Goal: Task Accomplishment & Management: Complete application form

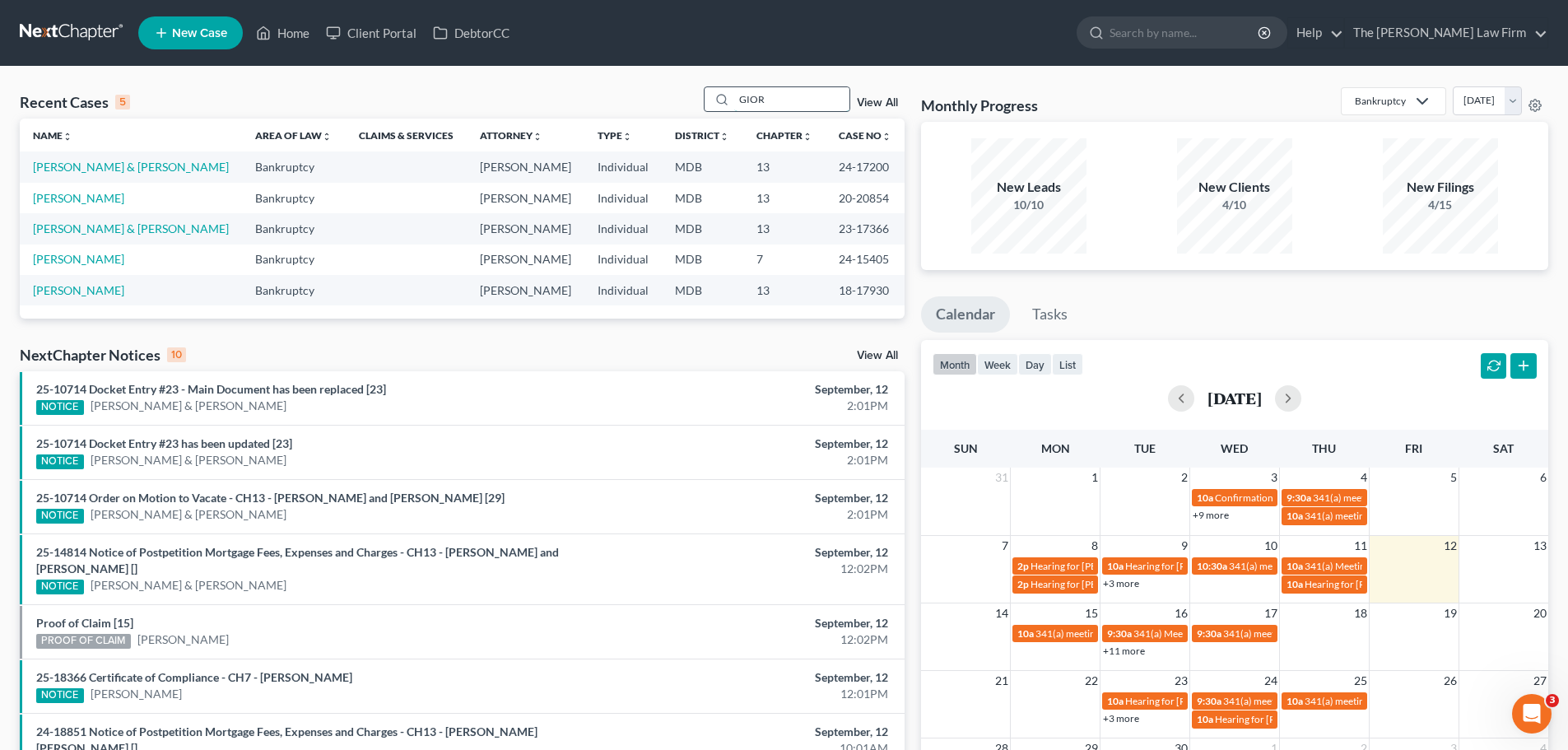
click at [753, 106] on input "GIOR" at bounding box center [791, 99] width 116 height 24
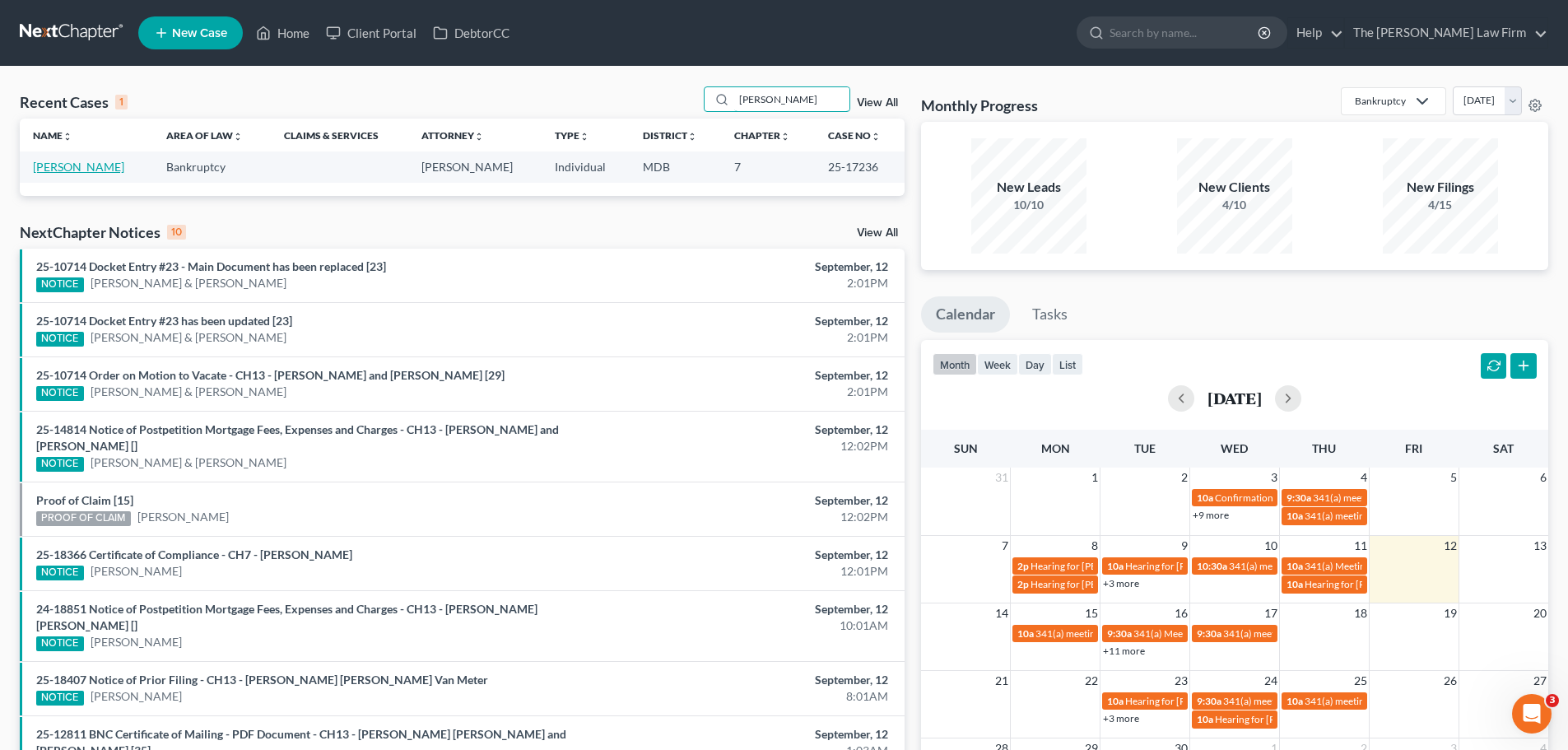
type input "[PERSON_NAME]"
click at [93, 167] on link "[PERSON_NAME]" at bounding box center [78, 166] width 91 height 14
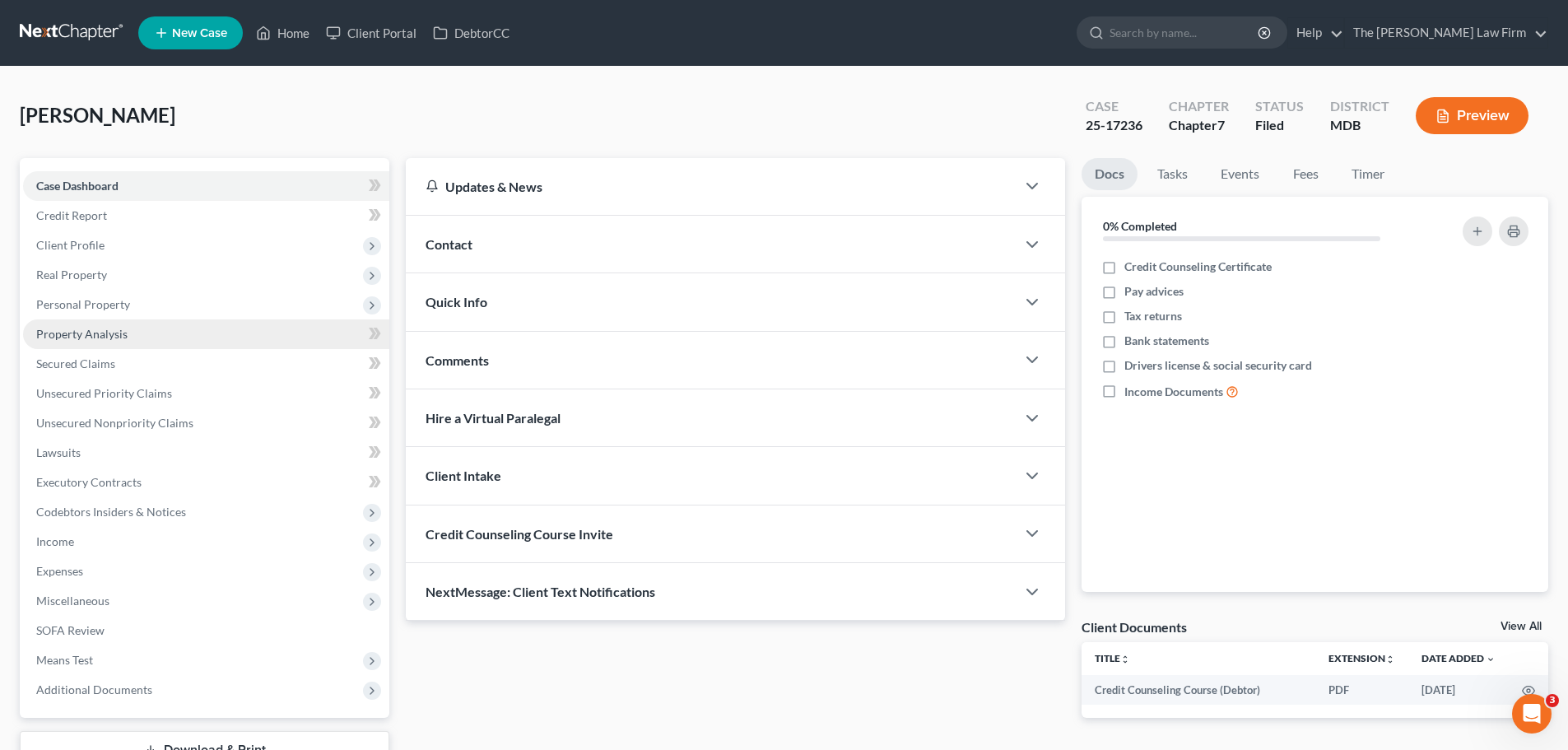
click at [87, 332] on span "Property Analysis" at bounding box center [82, 333] width 91 height 14
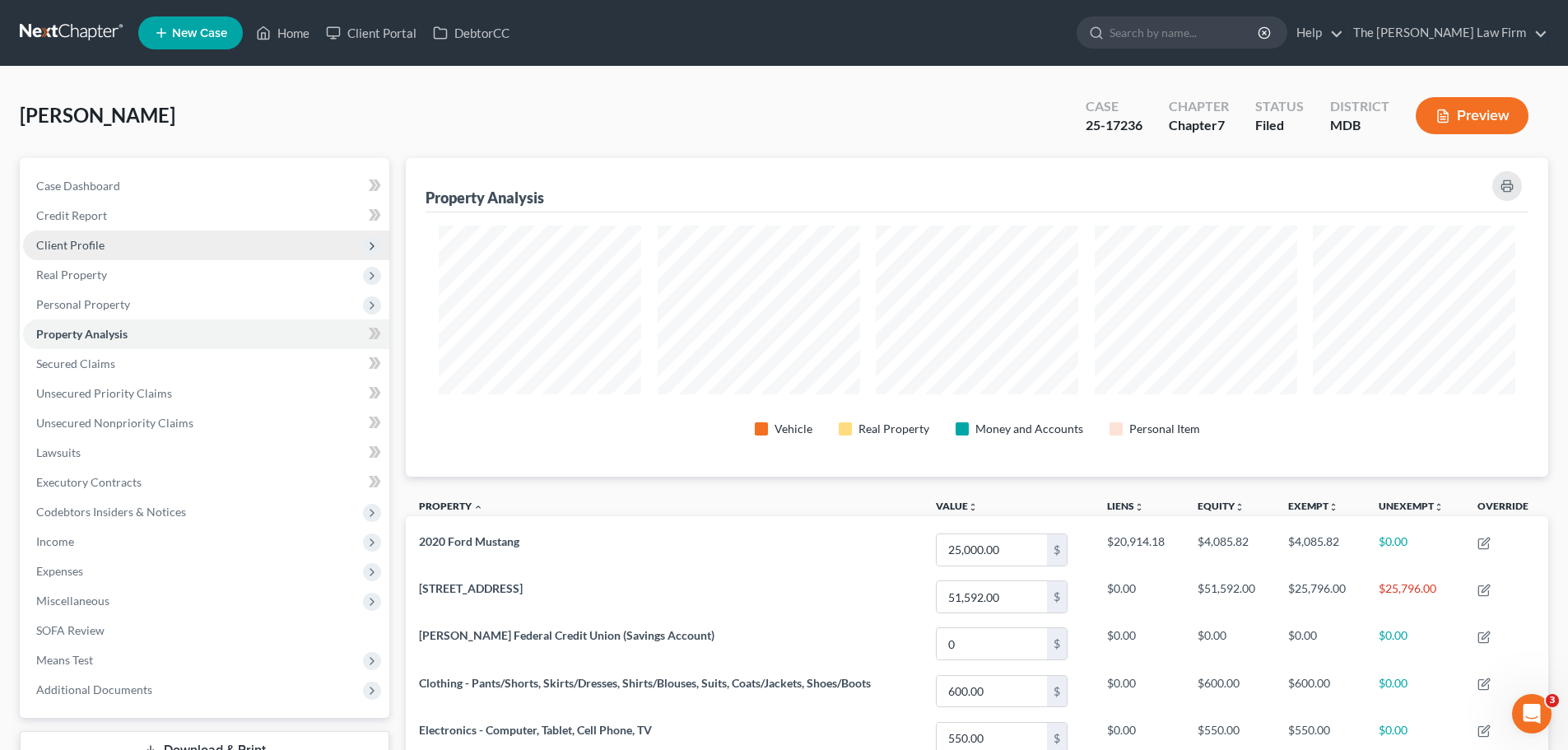
click at [92, 240] on span "Client Profile" at bounding box center [70, 245] width 68 height 14
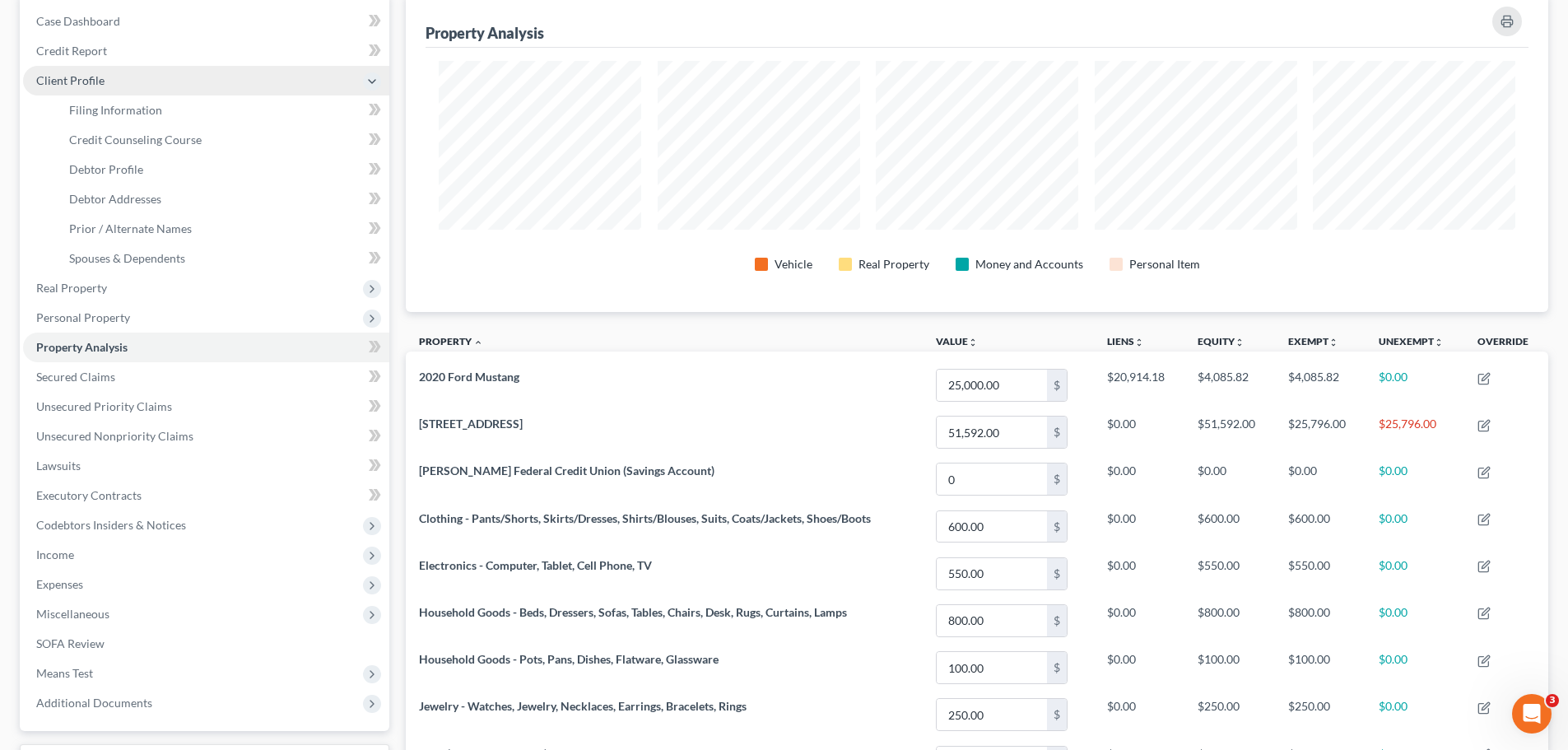
scroll to position [247, 0]
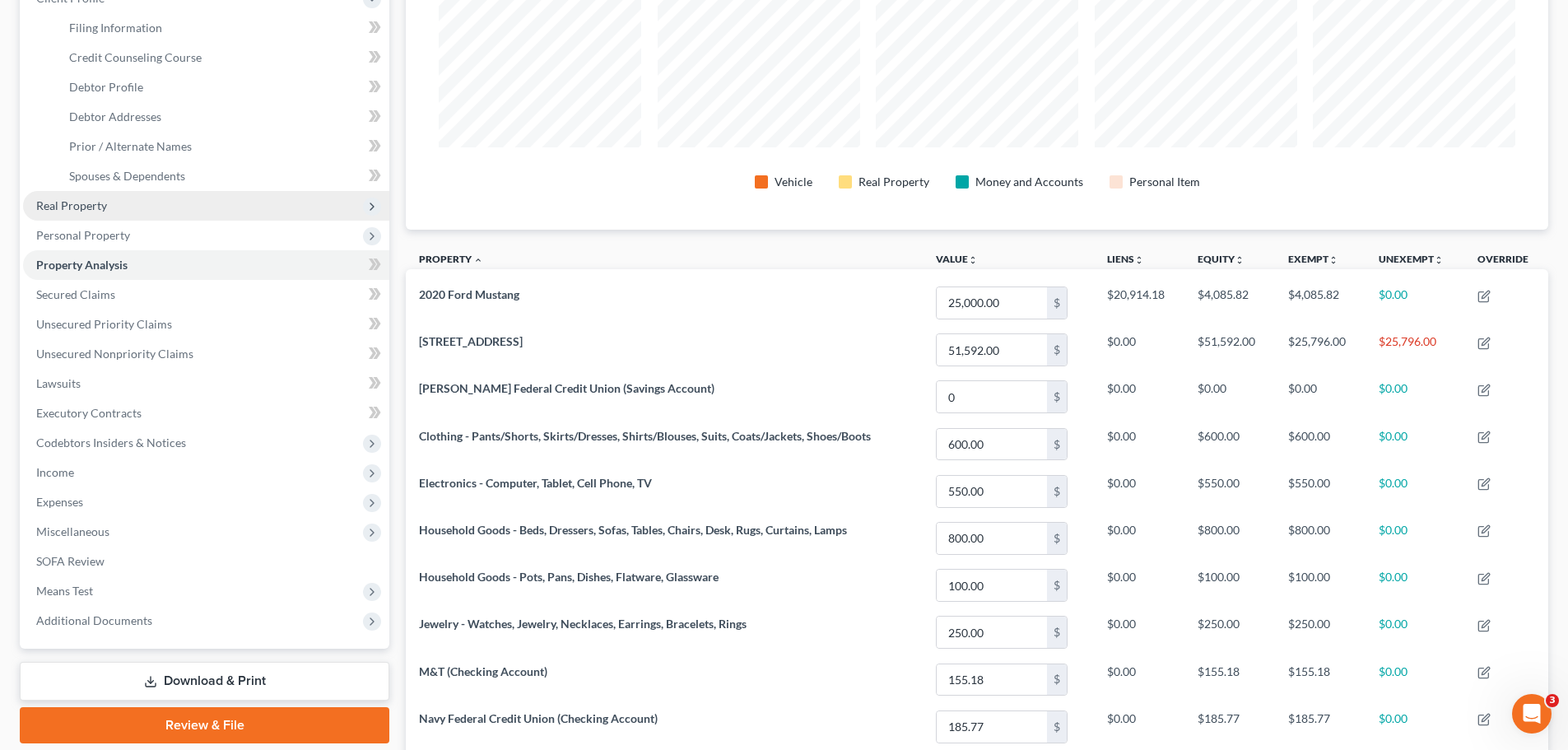
click at [85, 212] on span "Real Property" at bounding box center [72, 205] width 71 height 14
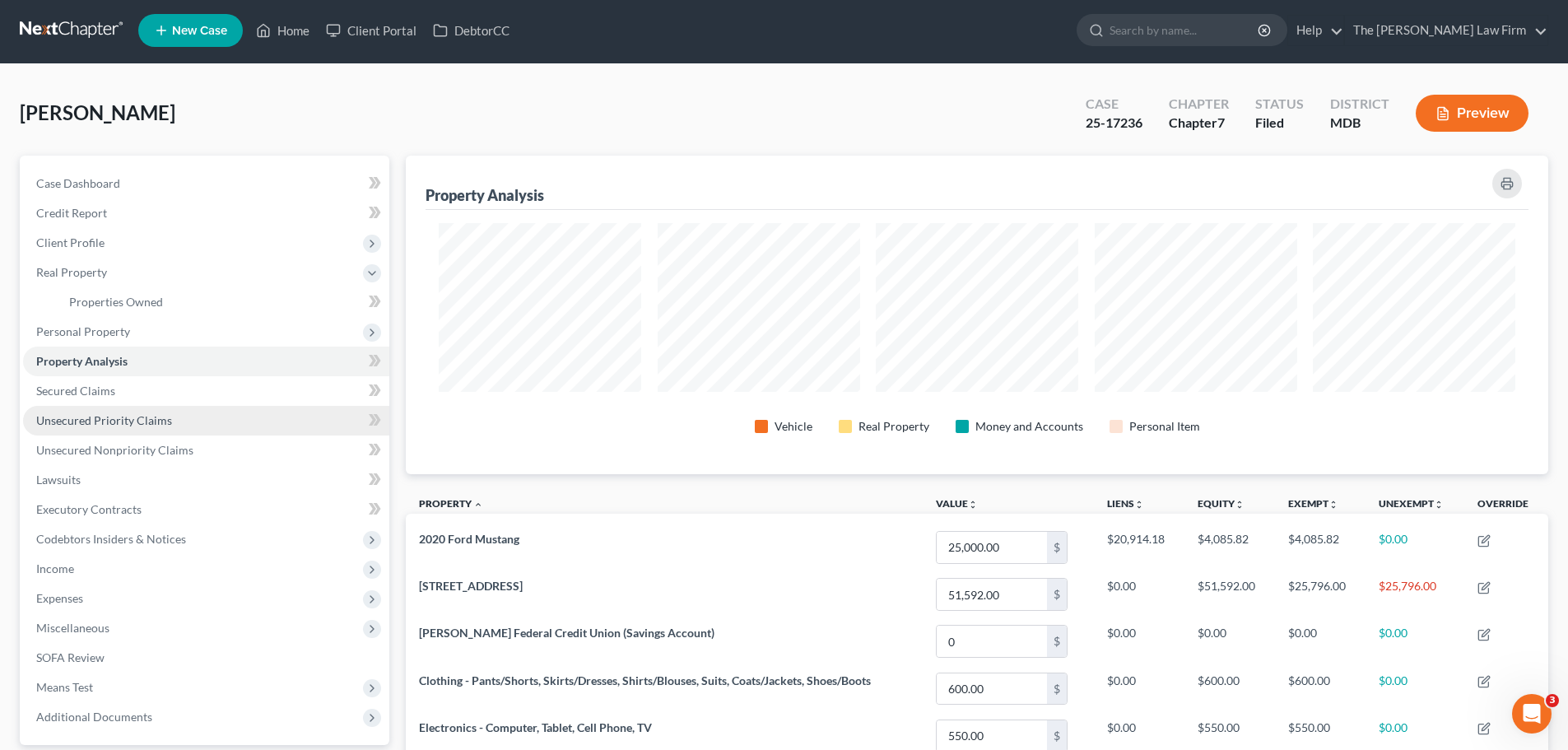
scroll to position [0, 0]
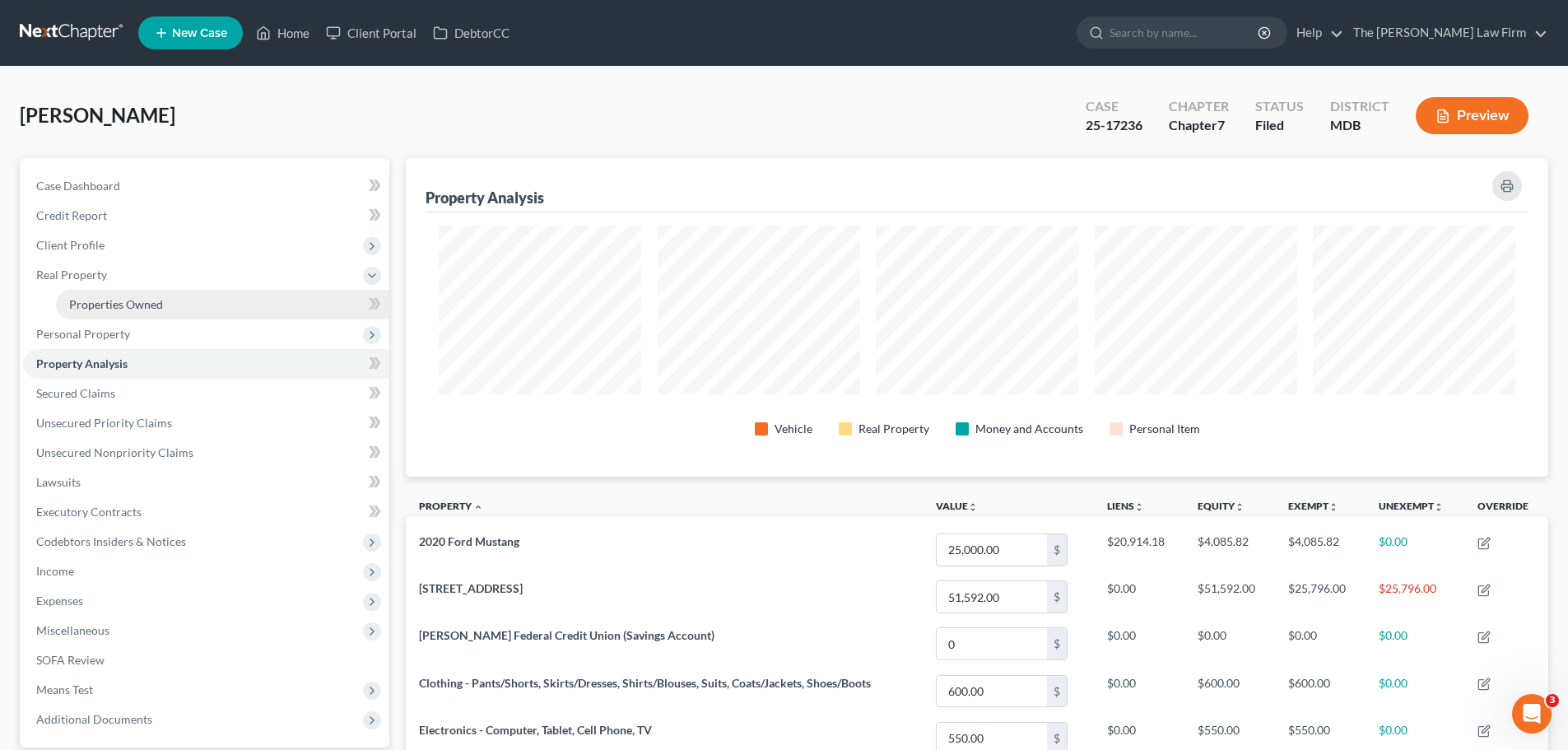
click at [123, 304] on span "Properties Owned" at bounding box center [116, 304] width 94 height 14
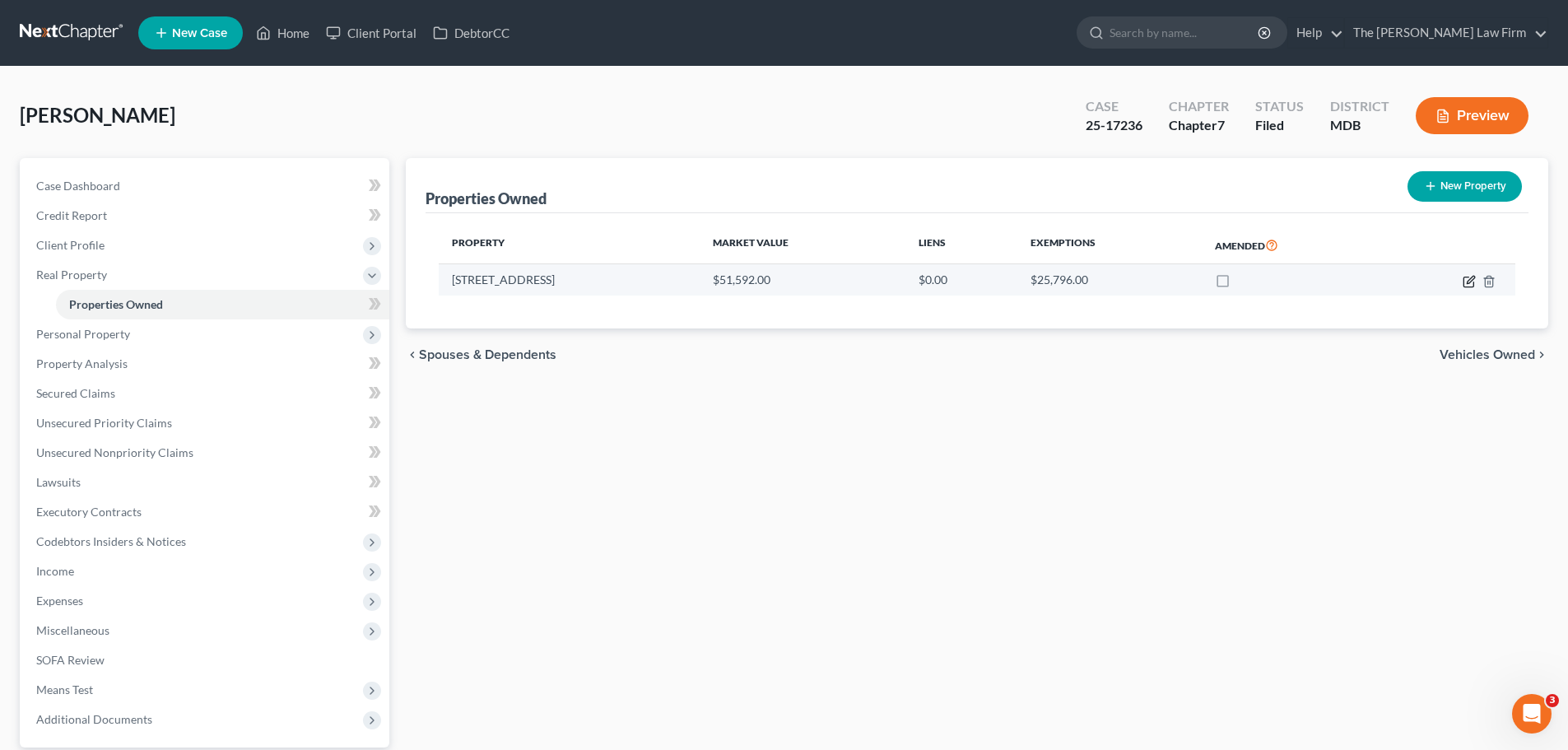
click at [1474, 278] on icon "button" at bounding box center [1469, 282] width 13 height 13
select select "21"
select select "1"
select select "3"
select select "0"
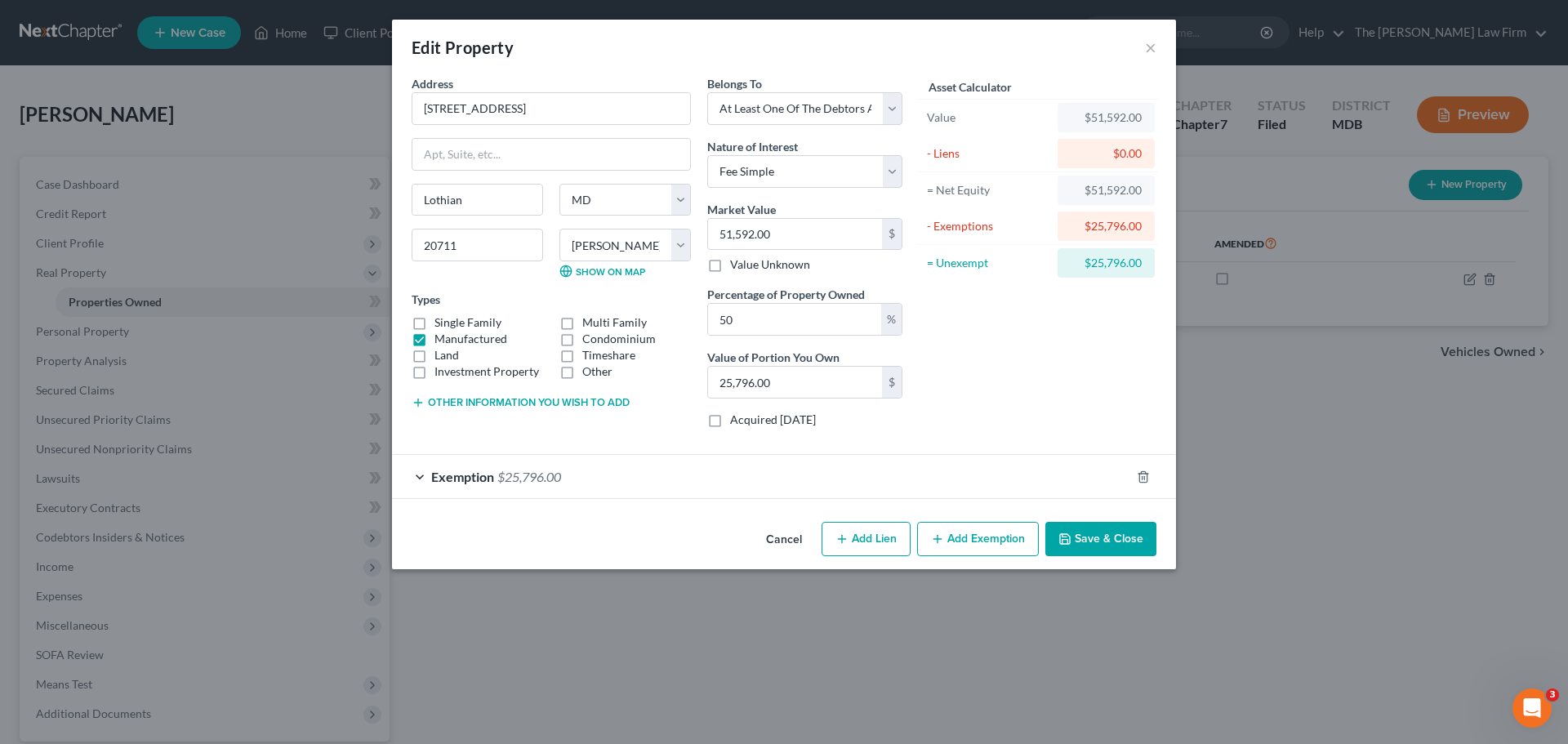
click at [1085, 537] on button "Save & Close" at bounding box center [1101, 539] width 111 height 34
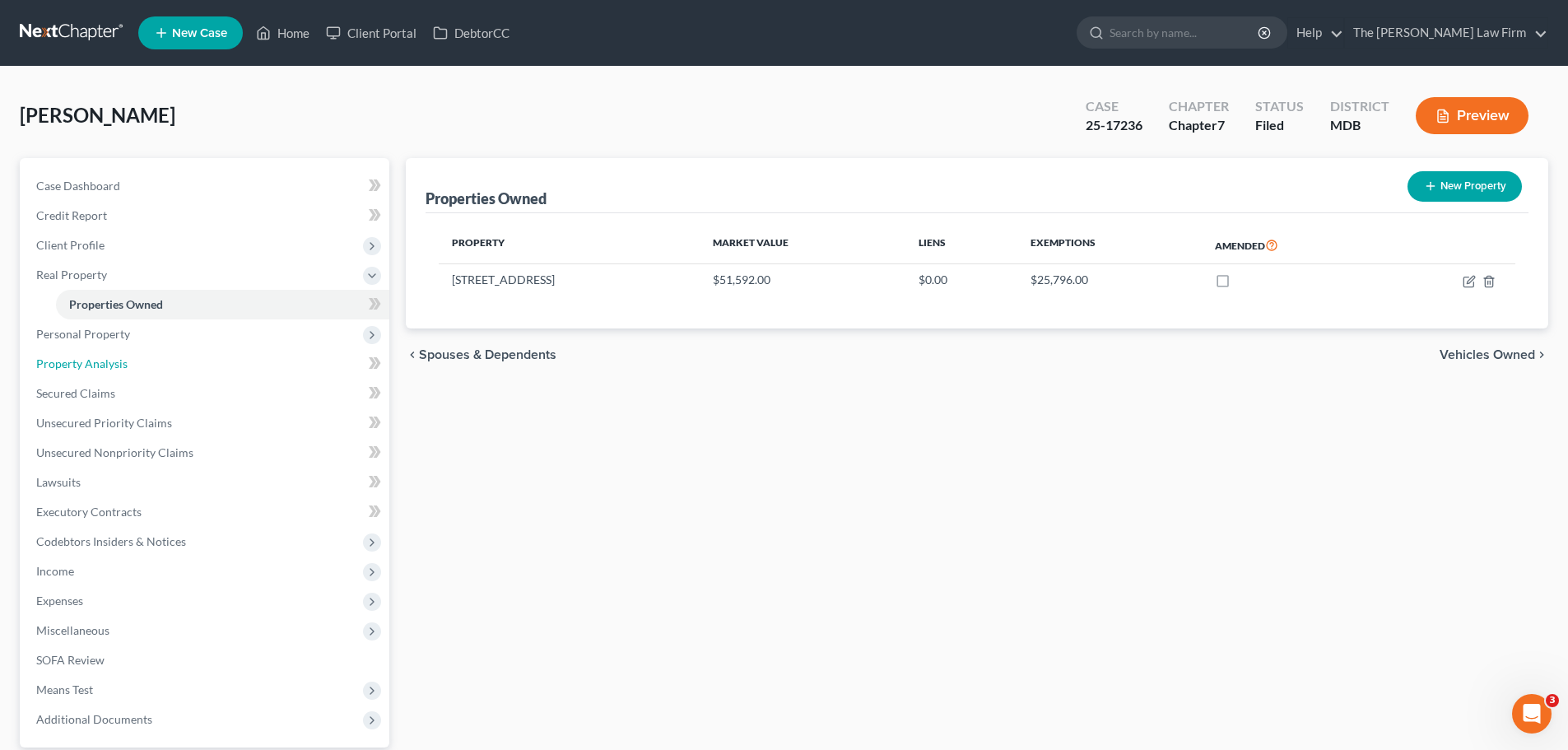
drag, startPoint x: 100, startPoint y: 364, endPoint x: 621, endPoint y: 432, distance: 525.4
click at [100, 364] on span "Property Analysis" at bounding box center [82, 364] width 91 height 14
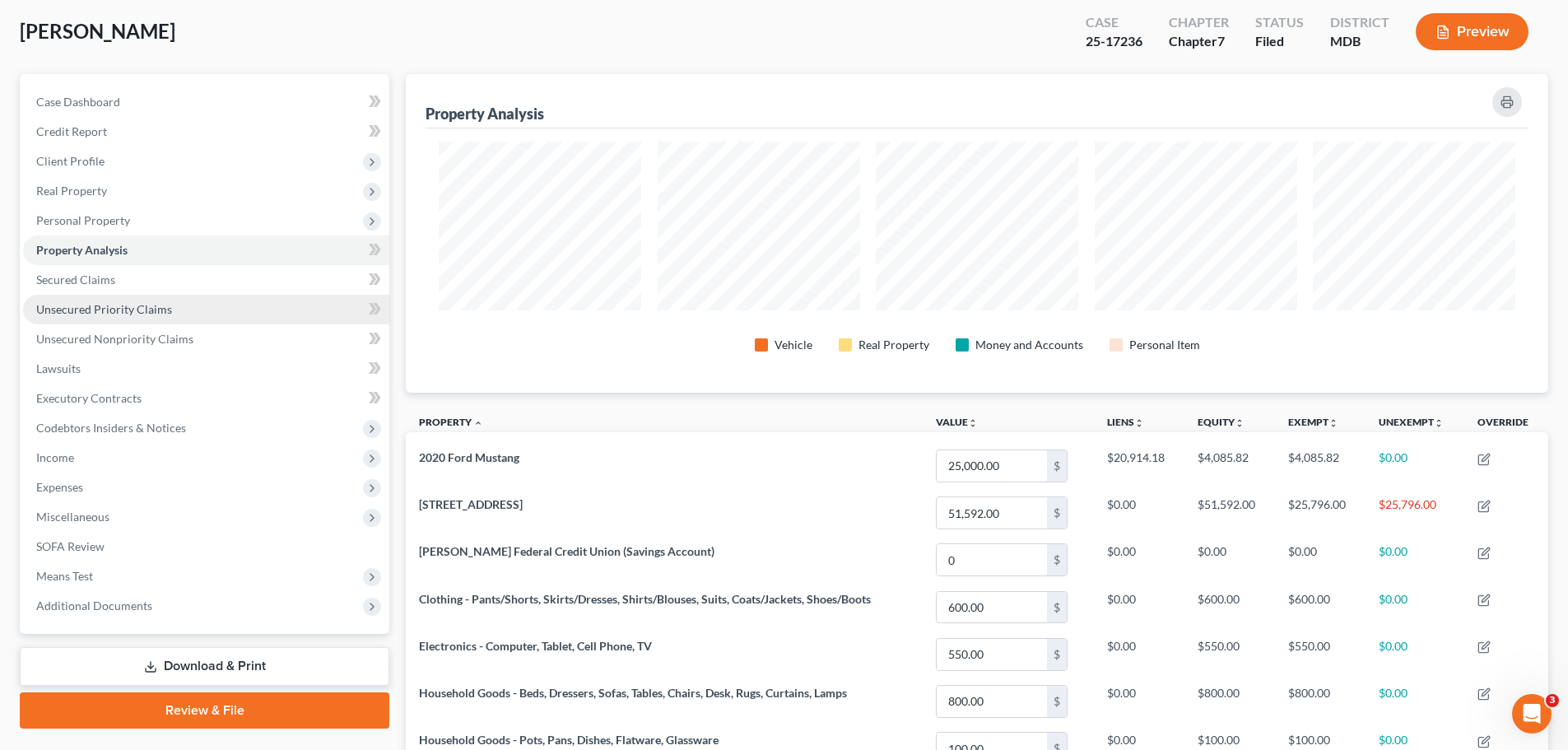
scroll to position [83, 0]
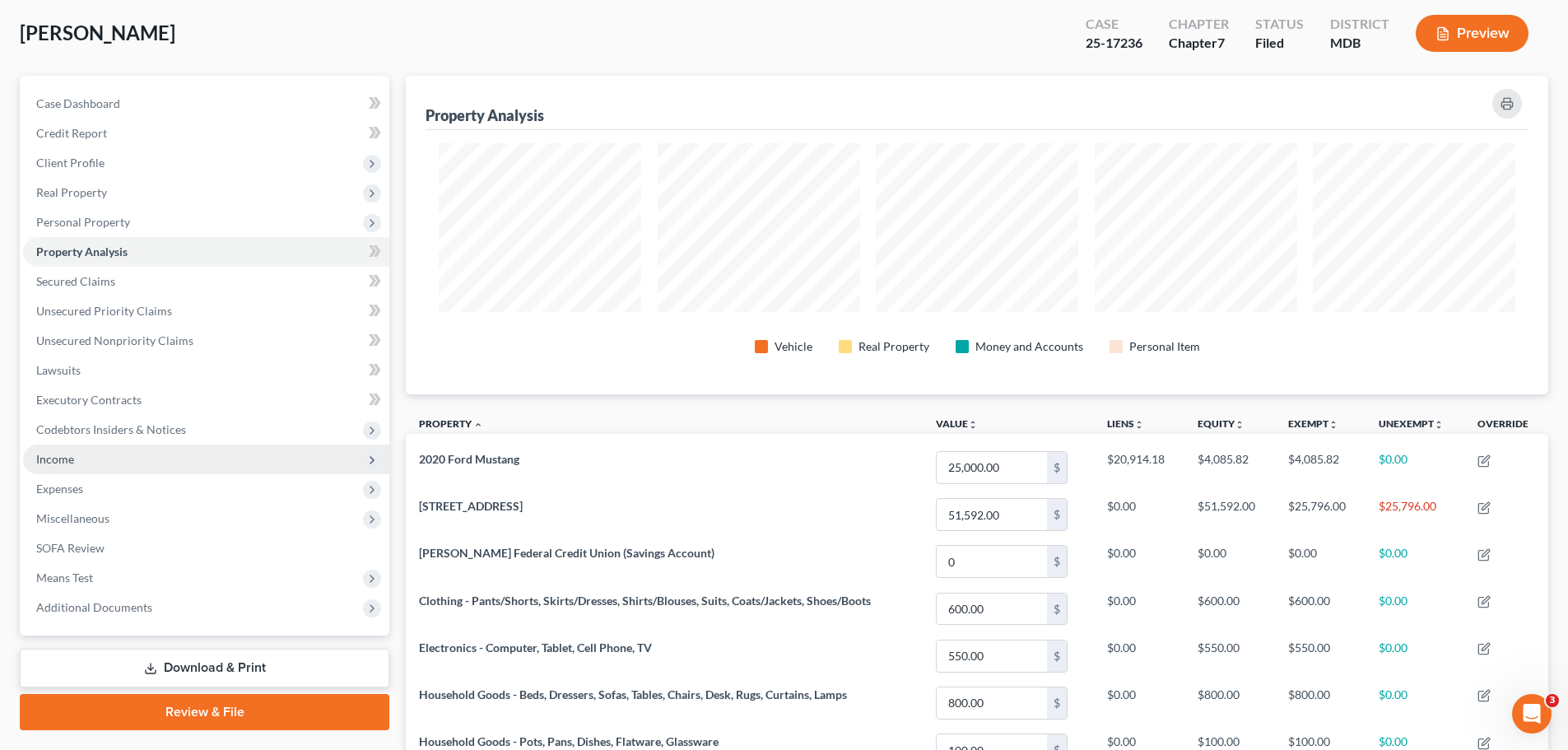
click at [62, 461] on span "Income" at bounding box center [55, 459] width 38 height 14
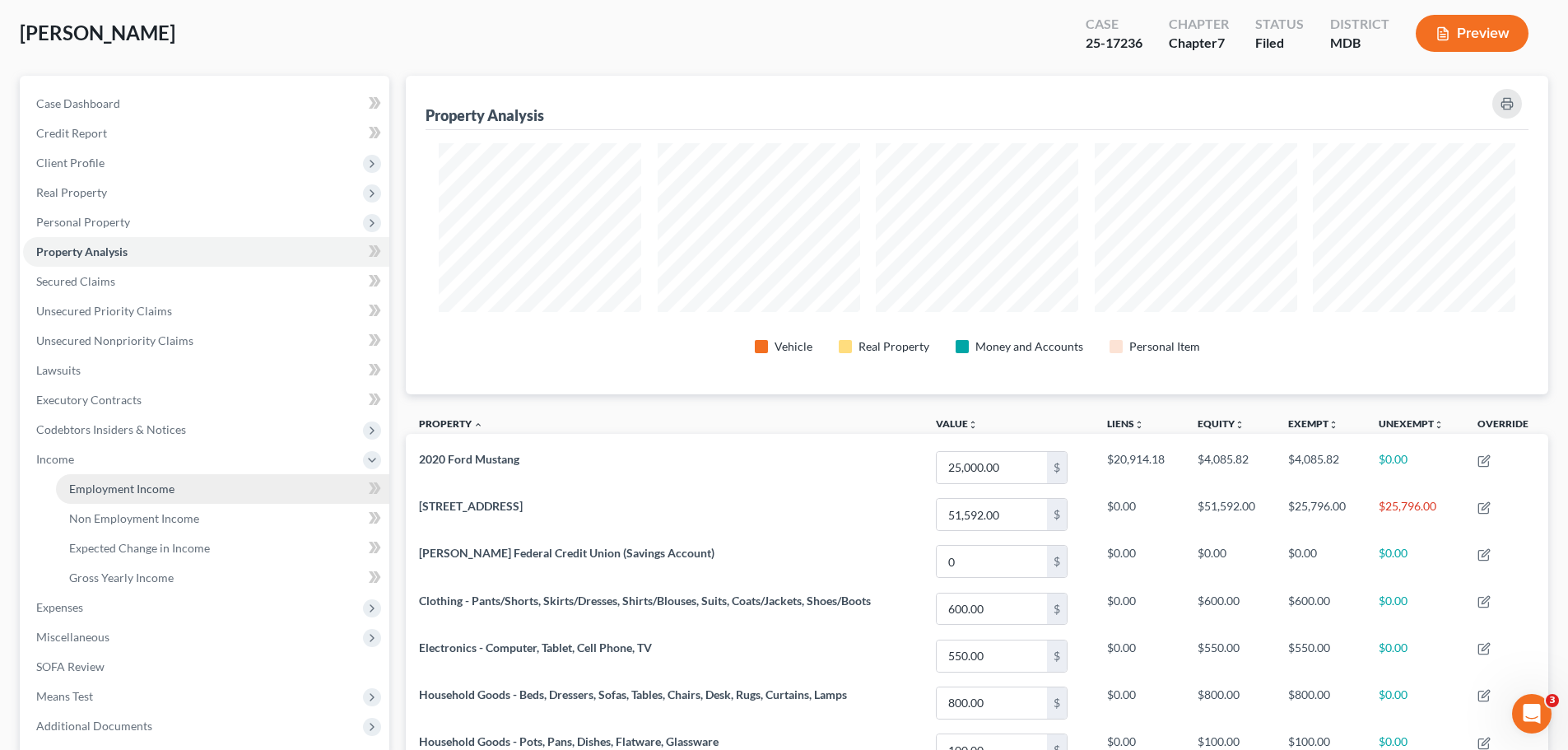
click at [102, 479] on link "Employment Income" at bounding box center [222, 488] width 333 height 30
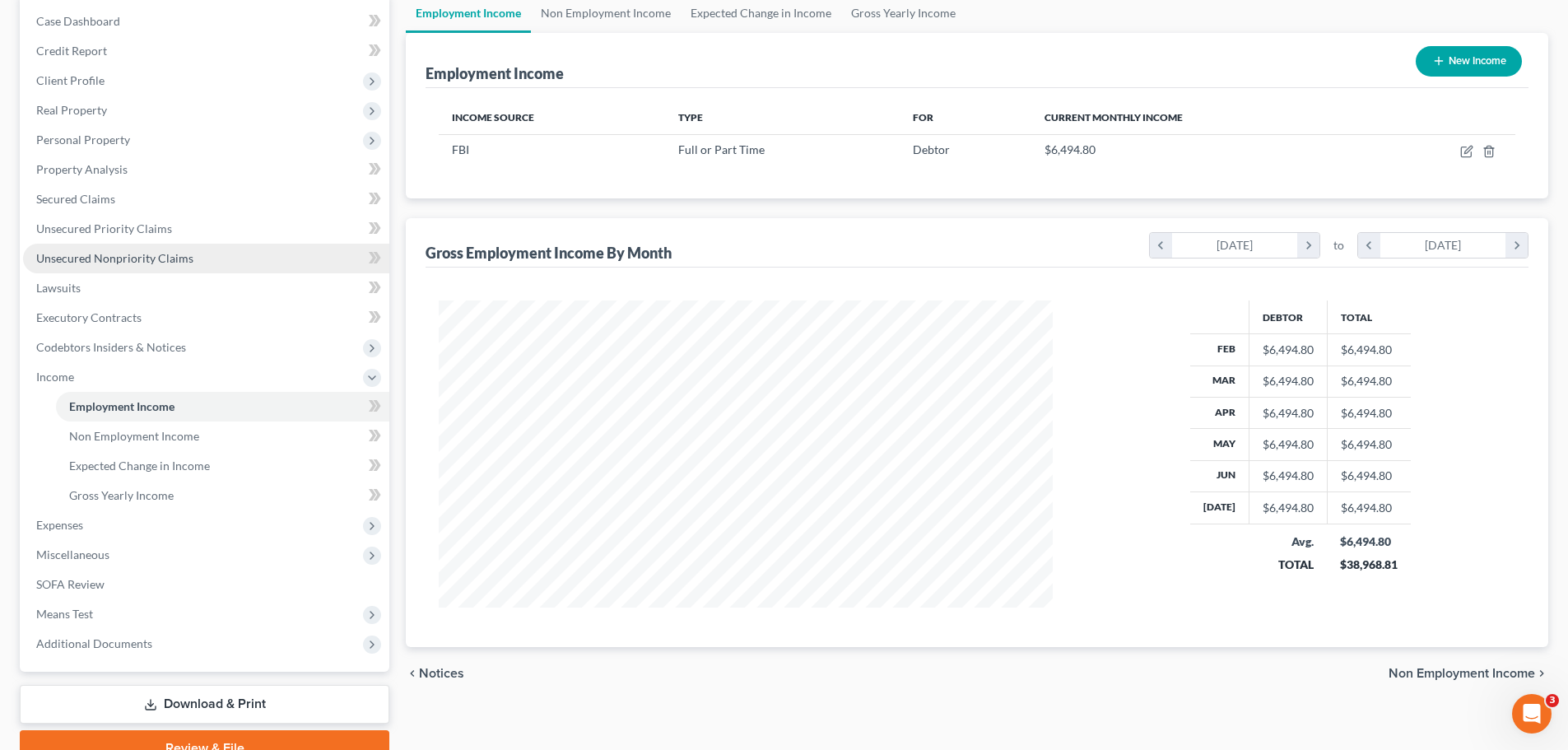
scroll to position [244, 0]
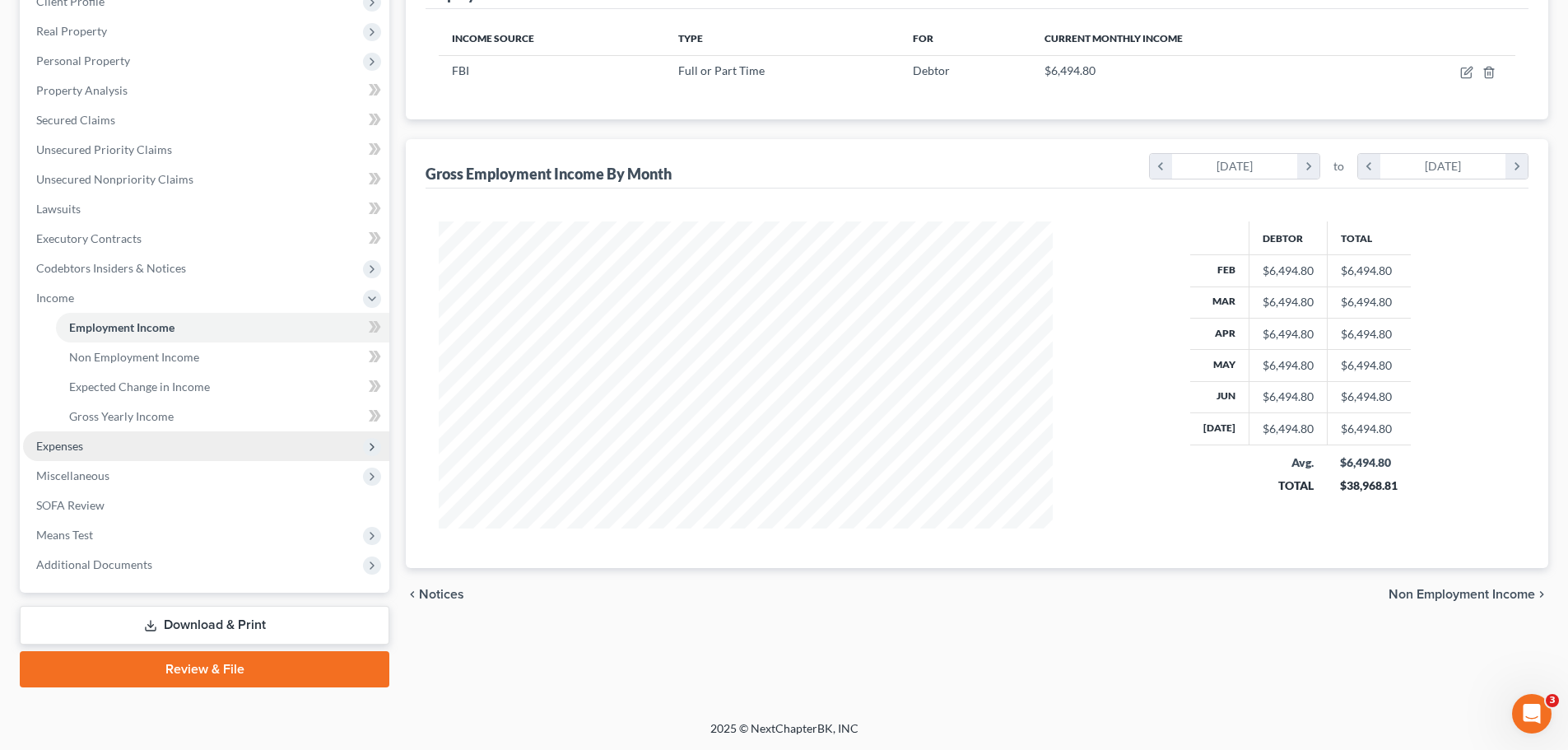
click at [97, 456] on span "Expenses" at bounding box center [206, 445] width 366 height 30
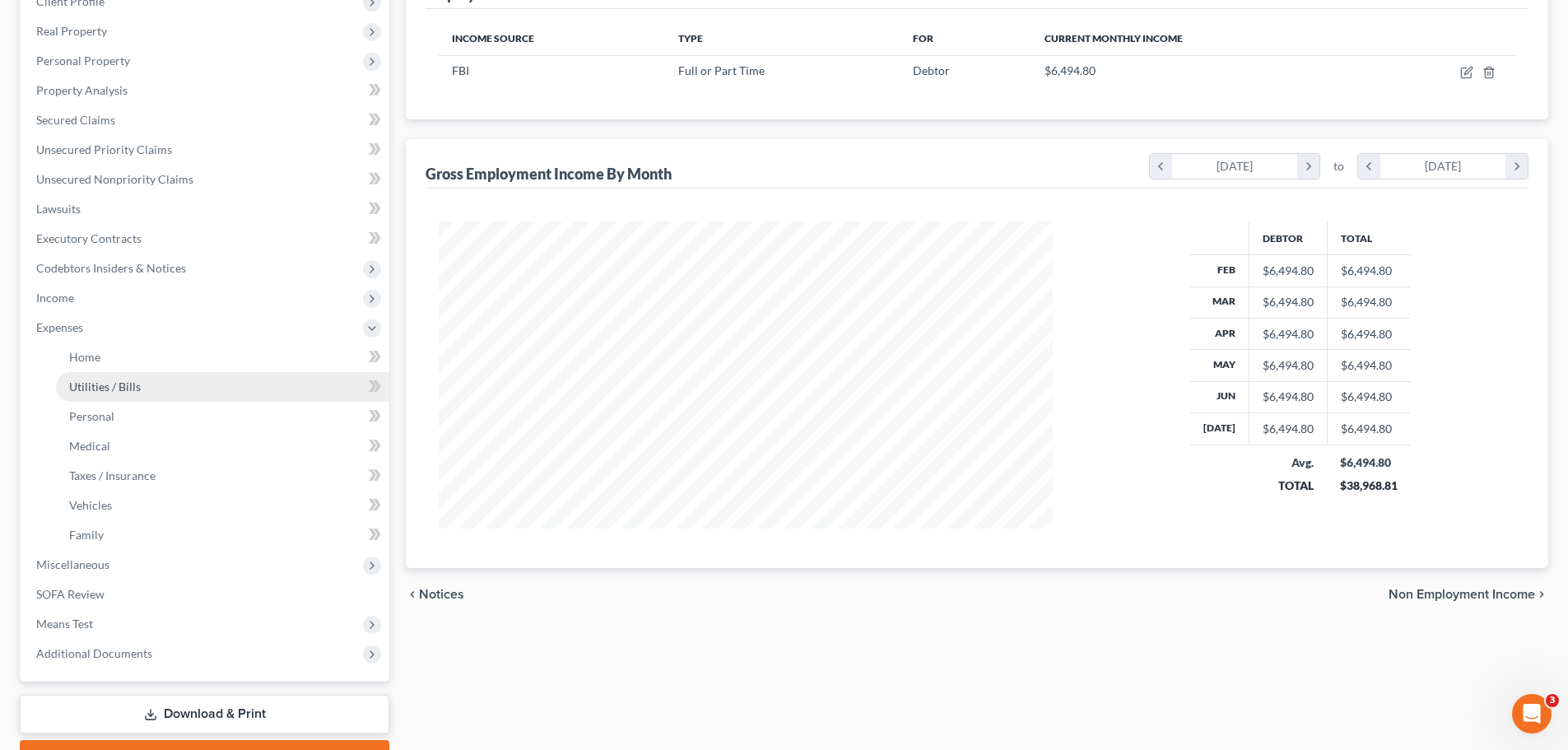
click at [96, 372] on link "Utilities / Bills" at bounding box center [222, 386] width 333 height 30
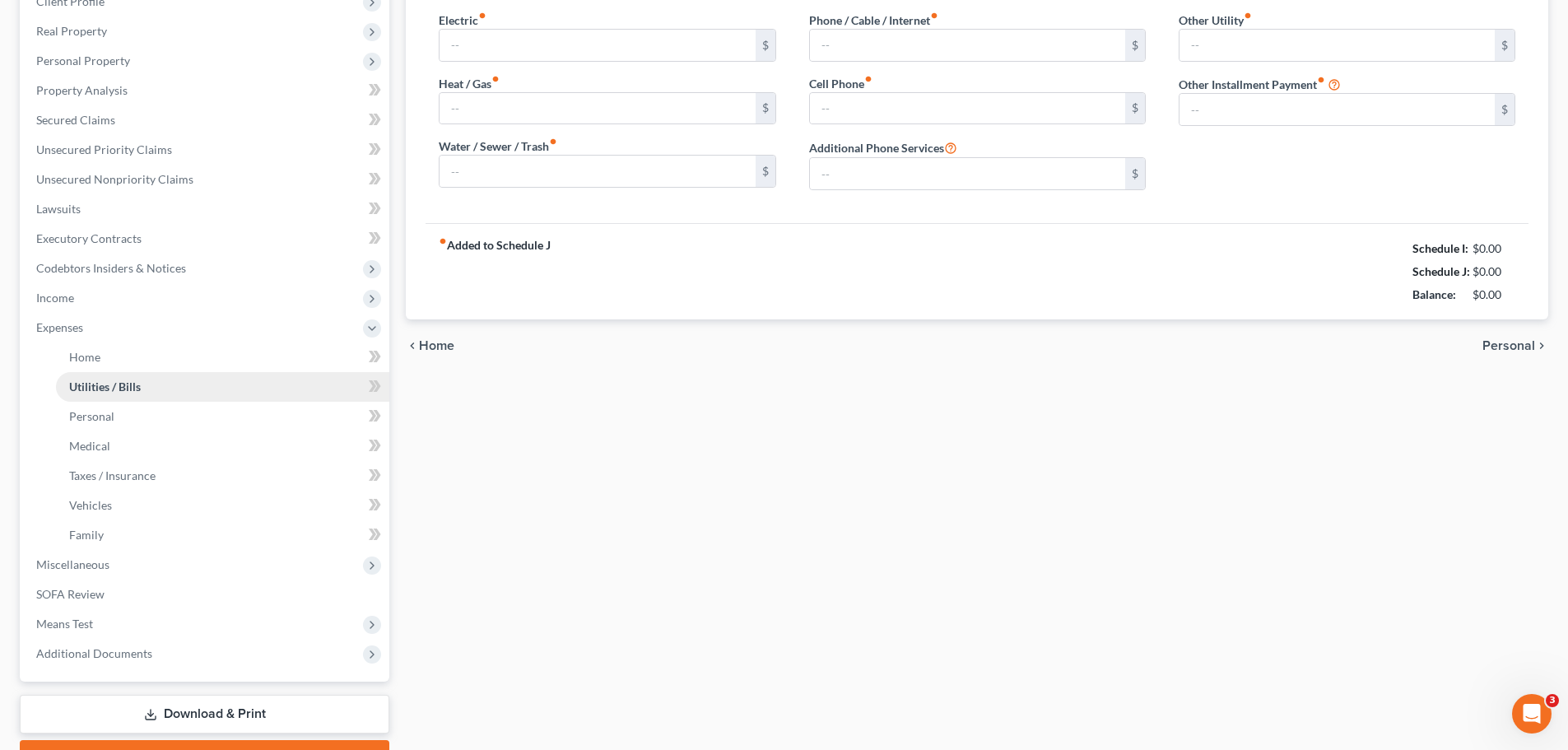
type input "185.00"
type input "0.00"
type input "174.00"
type input "187.39"
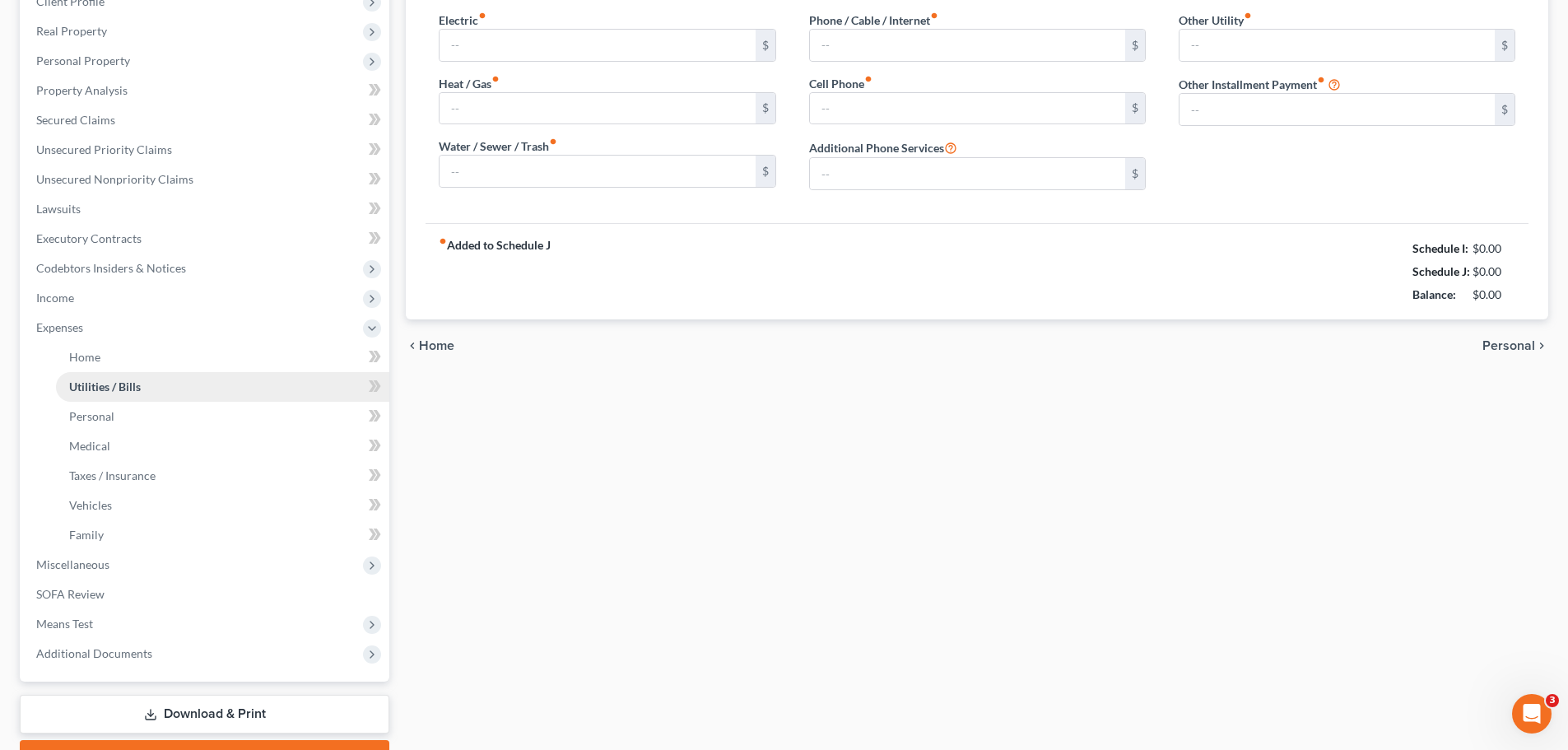
type input "0.00"
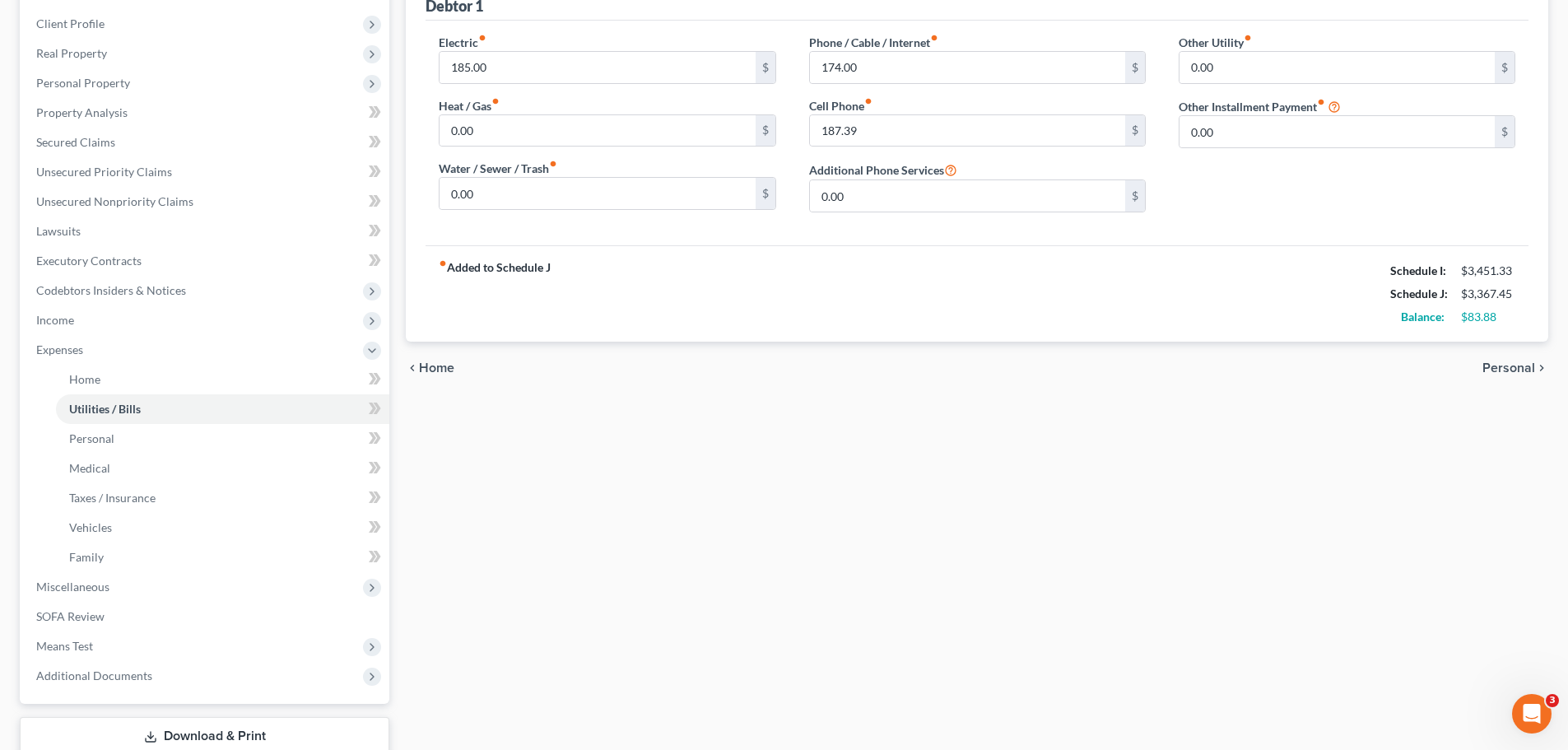
scroll to position [332, 0]
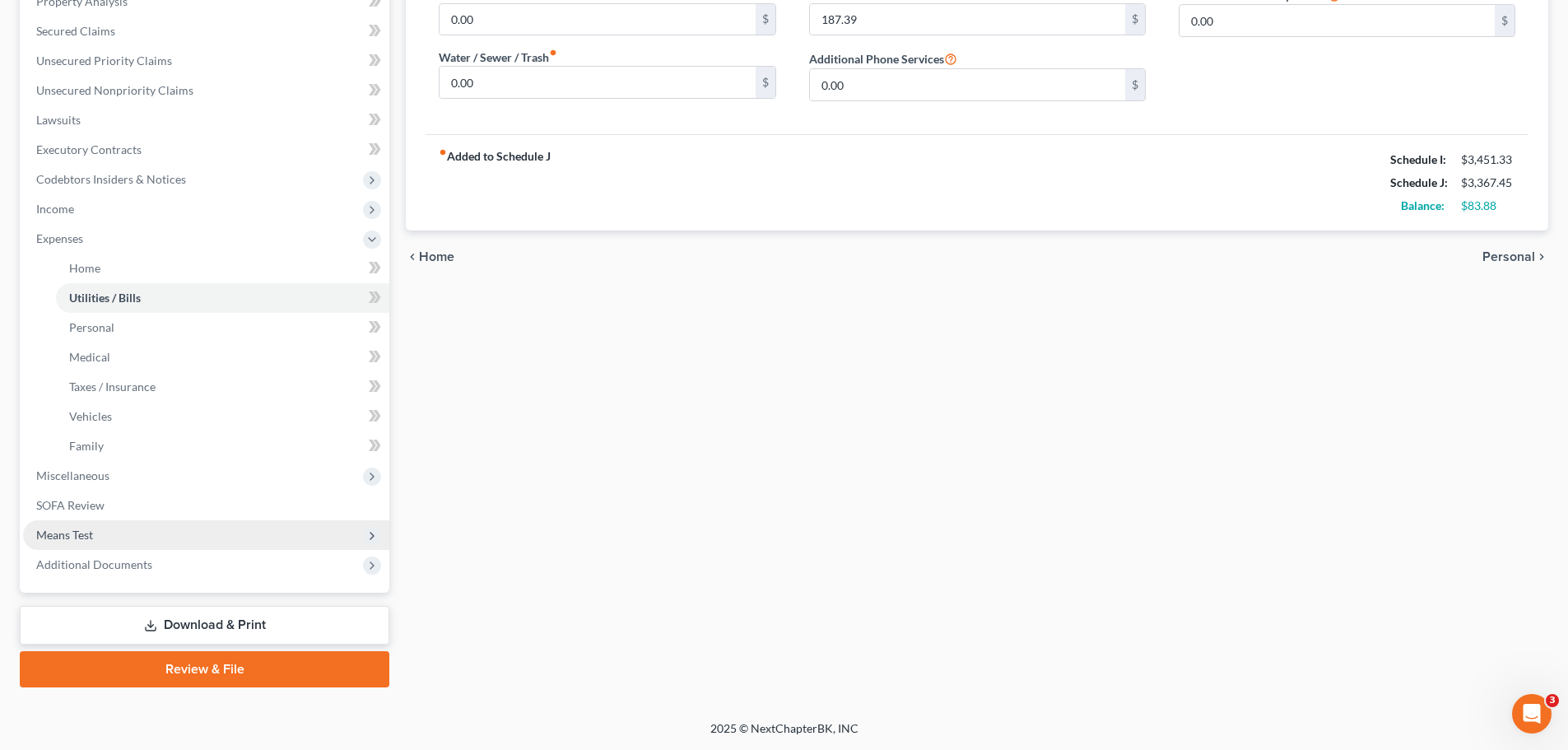
click at [77, 527] on span "Means Test" at bounding box center [64, 534] width 57 height 14
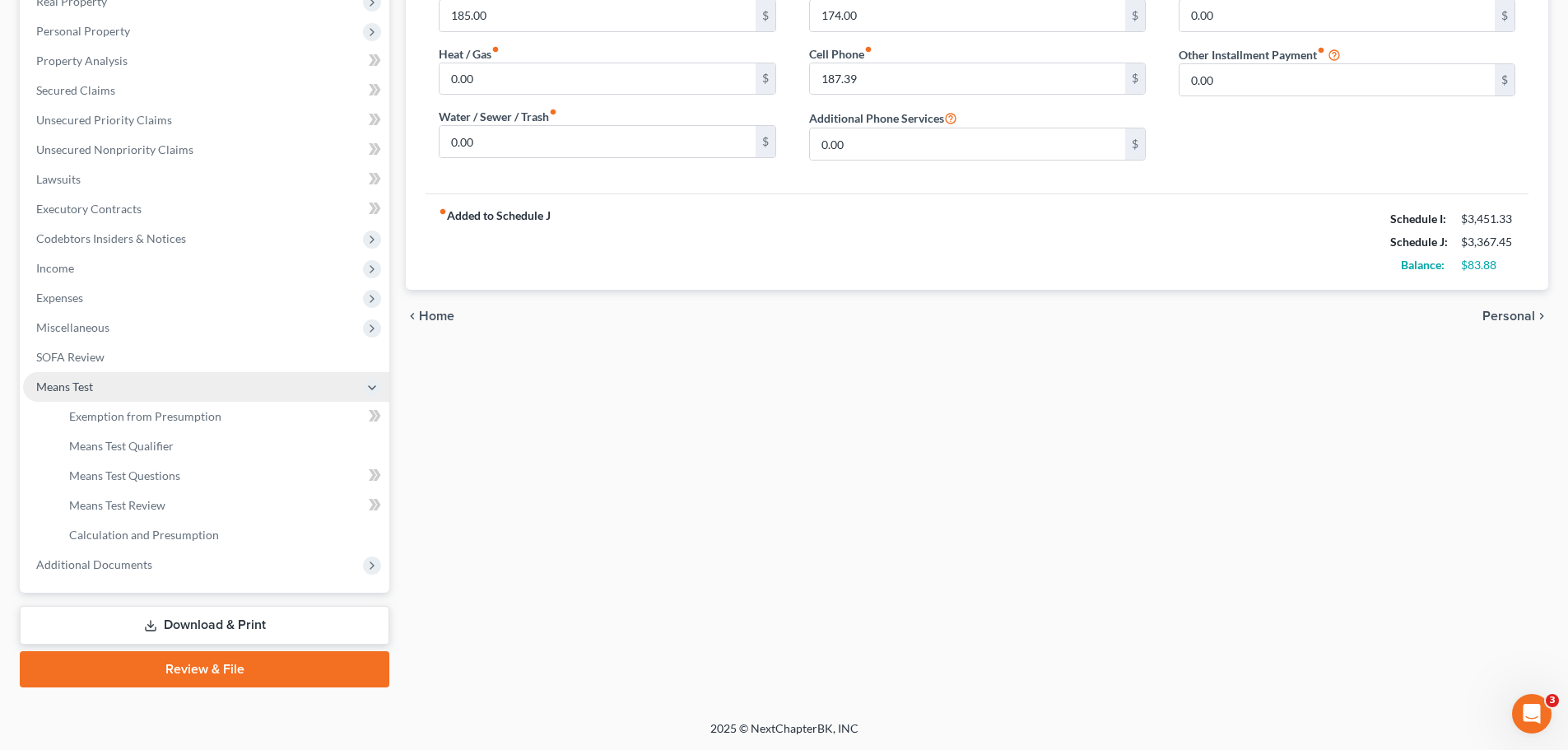
scroll to position [273, 0]
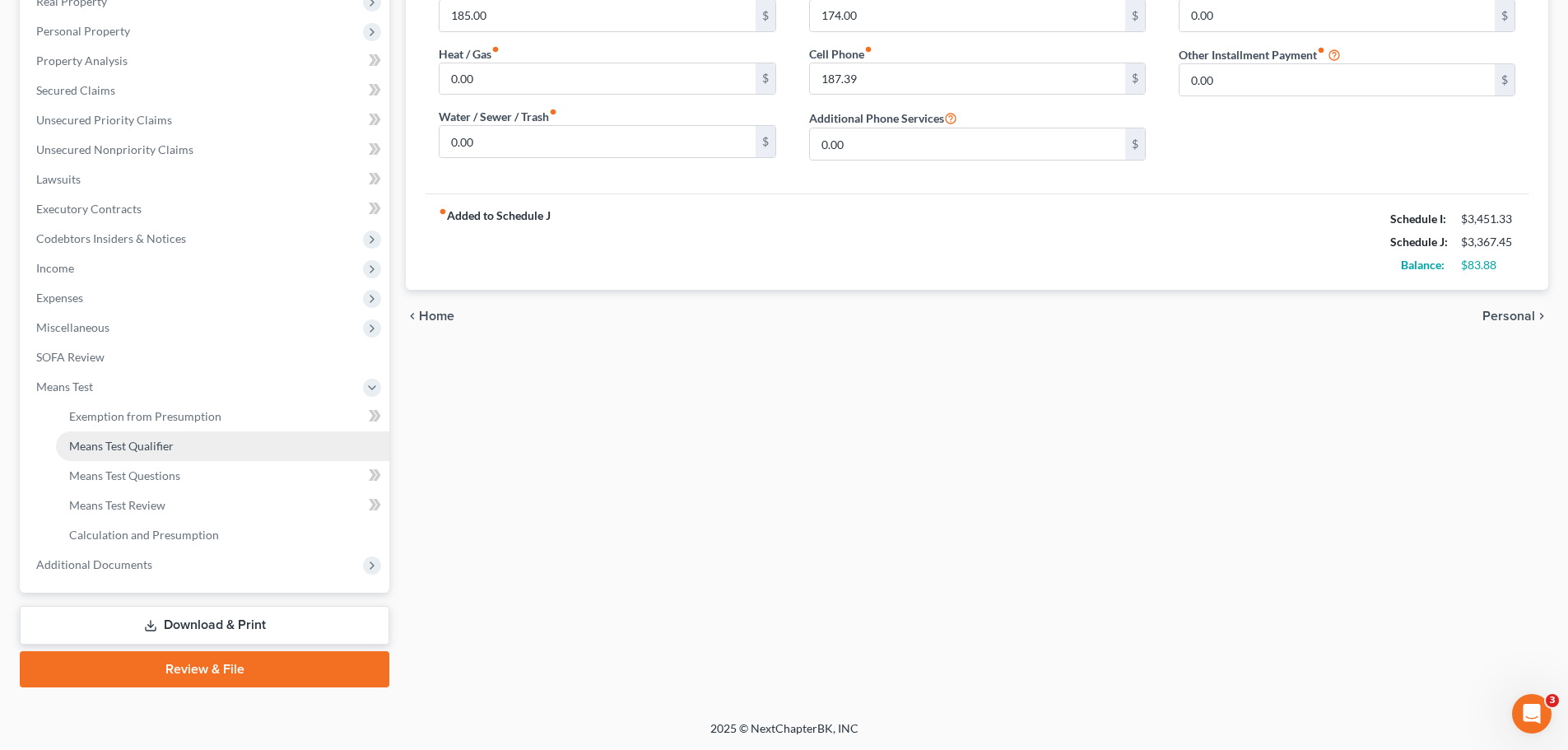
click at [121, 445] on span "Means Test Qualifier" at bounding box center [121, 445] width 105 height 14
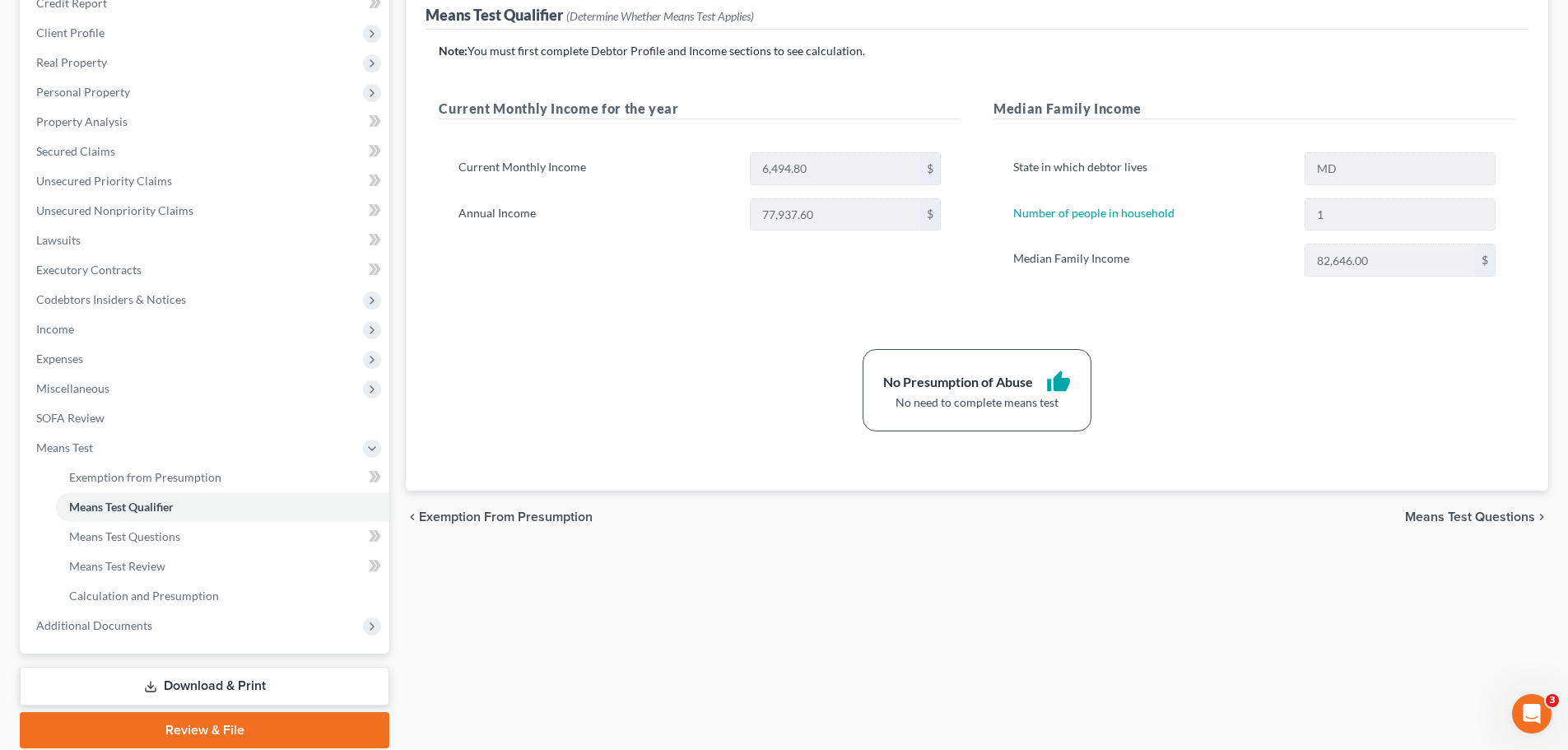
scroll to position [247, 0]
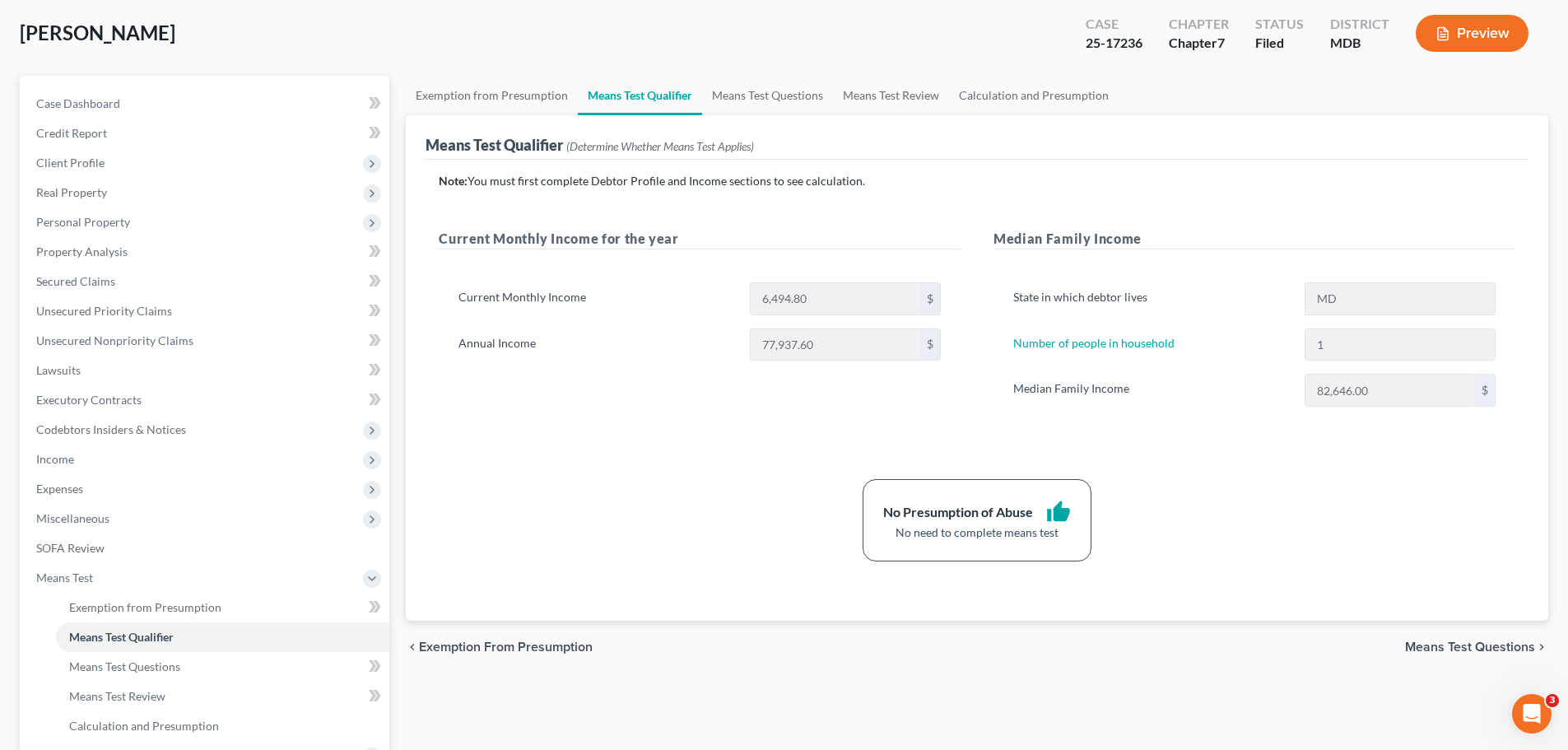
drag, startPoint x: 409, startPoint y: 224, endPoint x: 407, endPoint y: 214, distance: 10.2
click at [407, 218] on div "Means Test Qualifier (Determine Whether Means Test Applies) Note: You must firs…" at bounding box center [977, 368] width 1142 height 505
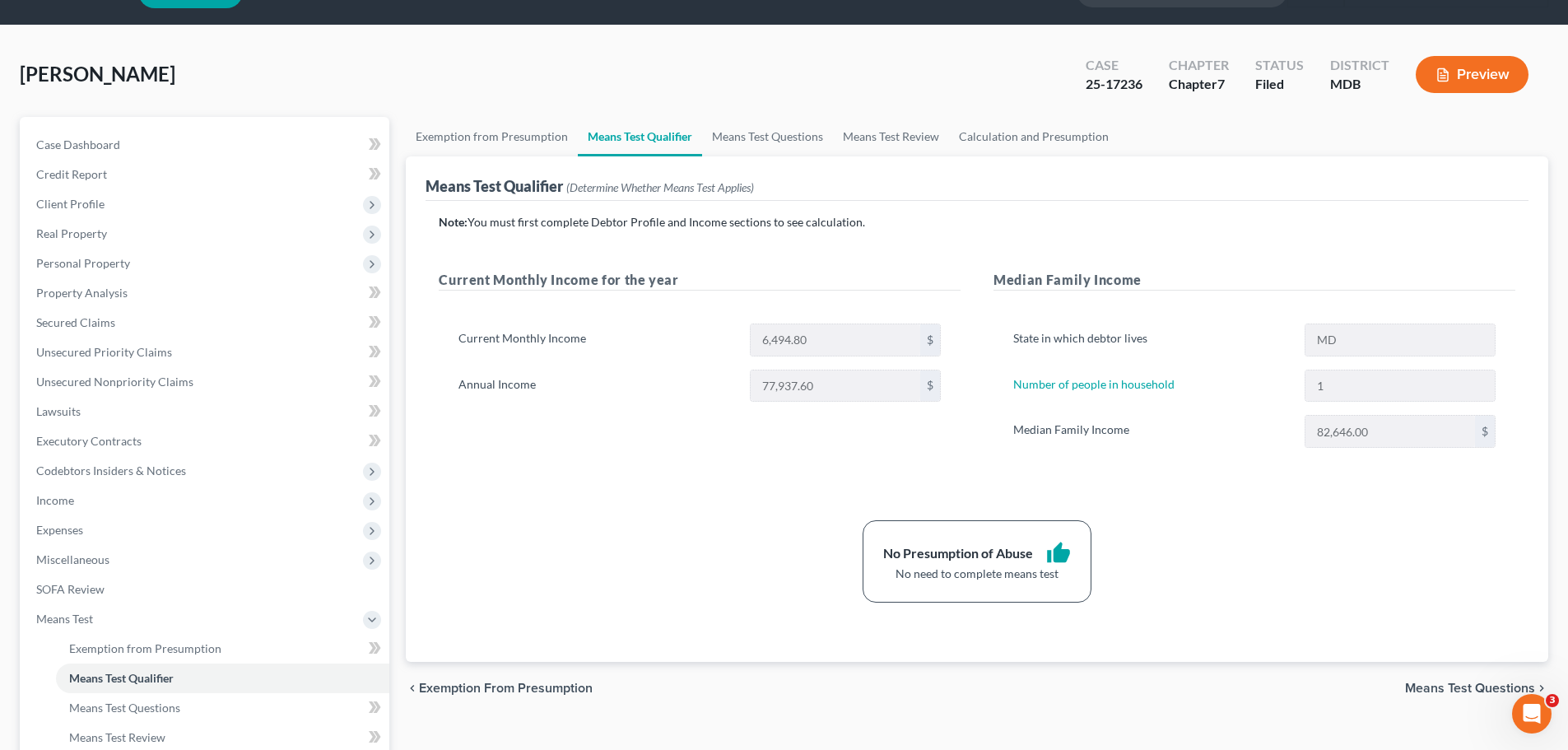
scroll to position [0, 0]
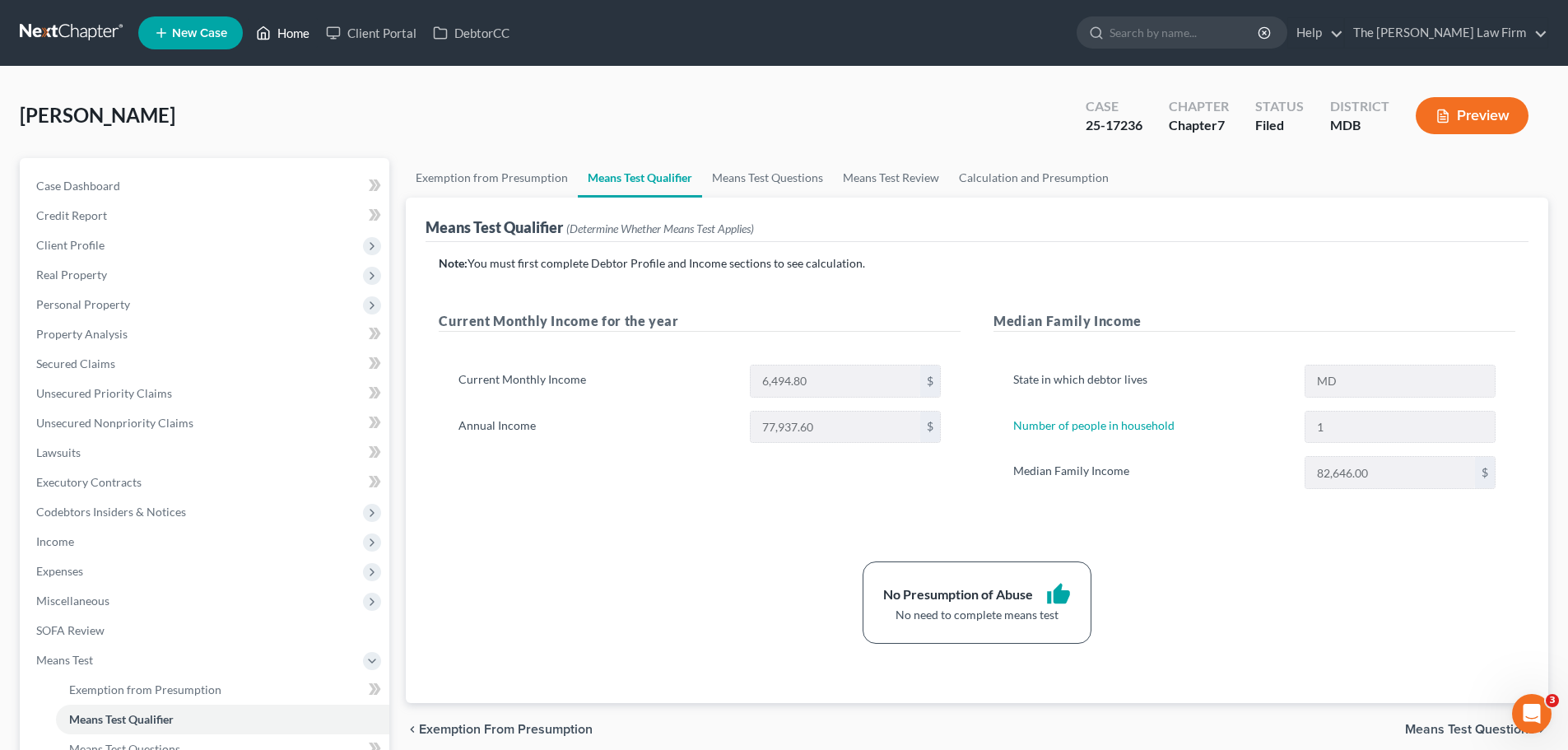
drag, startPoint x: 280, startPoint y: 29, endPoint x: 617, endPoint y: 96, distance: 343.6
click at [280, 29] on link "Home" at bounding box center [283, 32] width 70 height 30
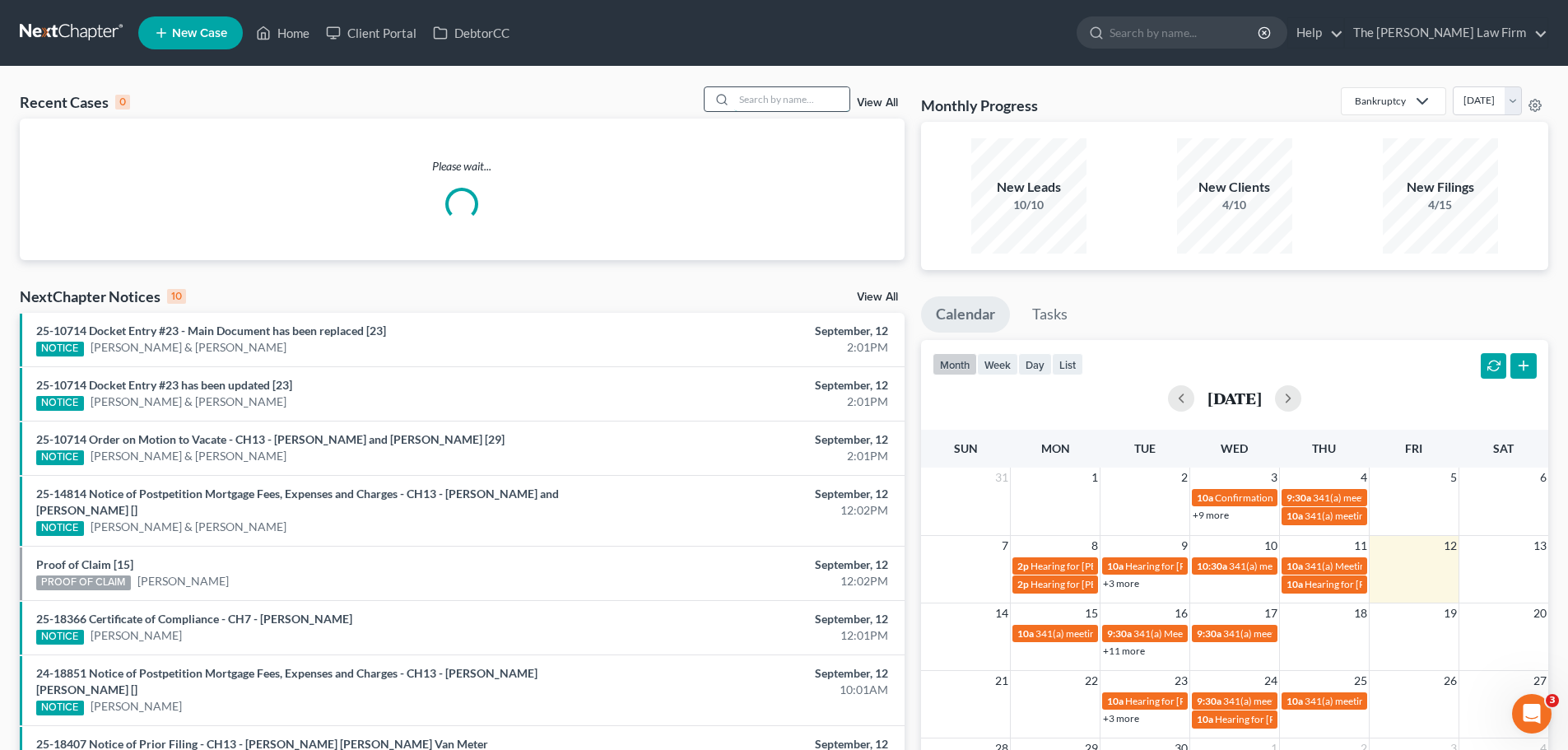
click at [759, 103] on input "search" at bounding box center [791, 99] width 116 height 24
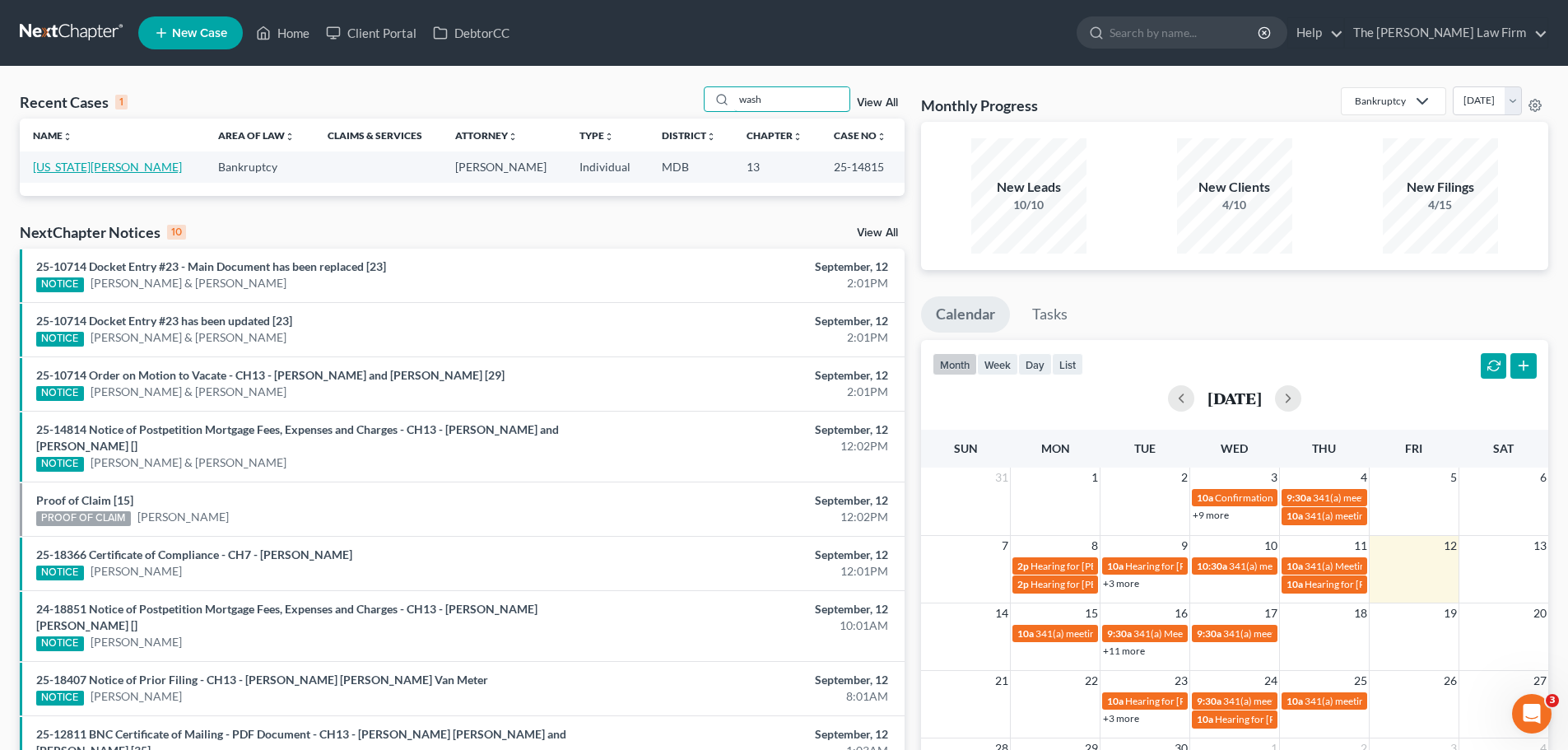
type input "wash"
click at [92, 172] on link "[US_STATE][PERSON_NAME]" at bounding box center [107, 166] width 149 height 14
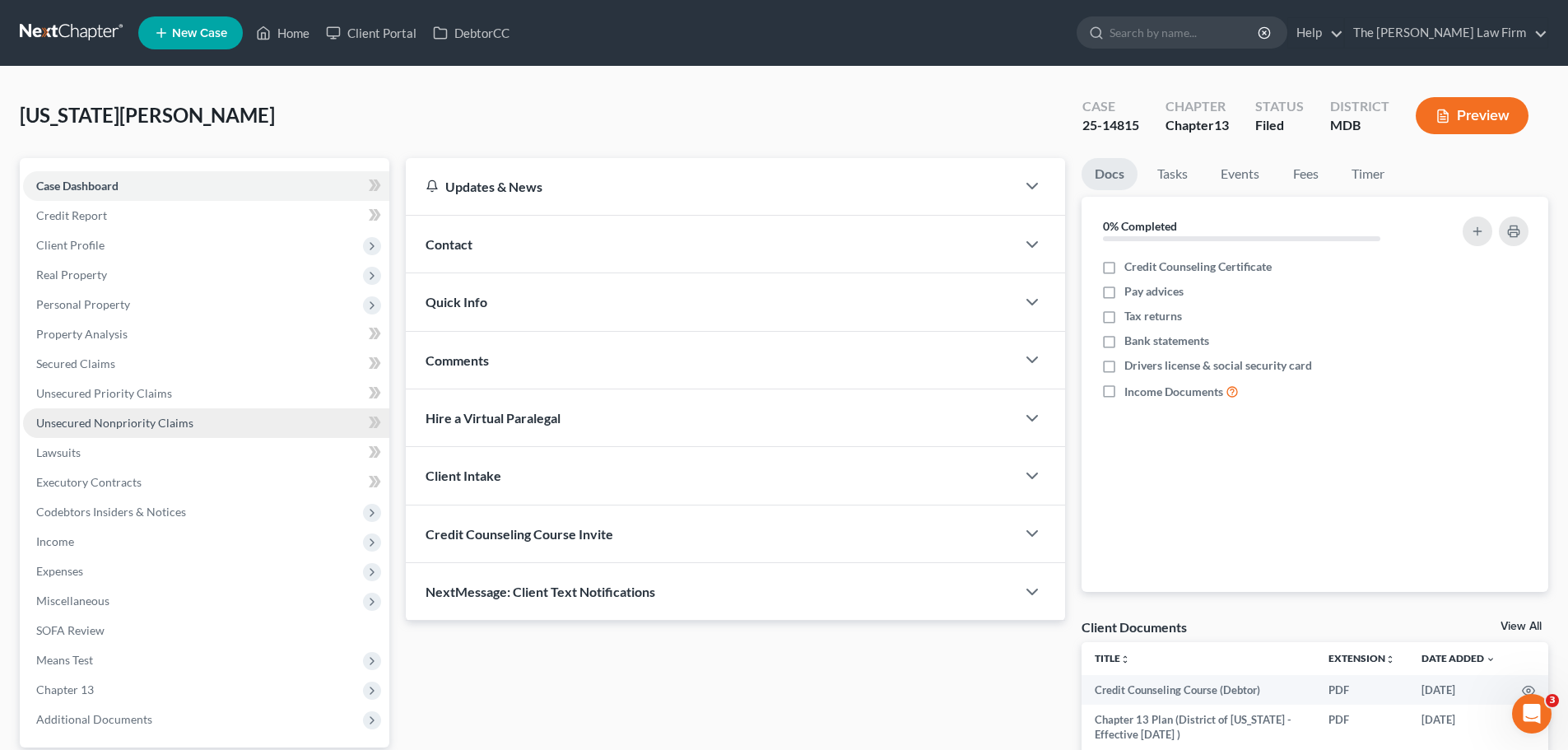
click at [128, 417] on span "Unsecured Nonpriority Claims" at bounding box center [115, 423] width 157 height 14
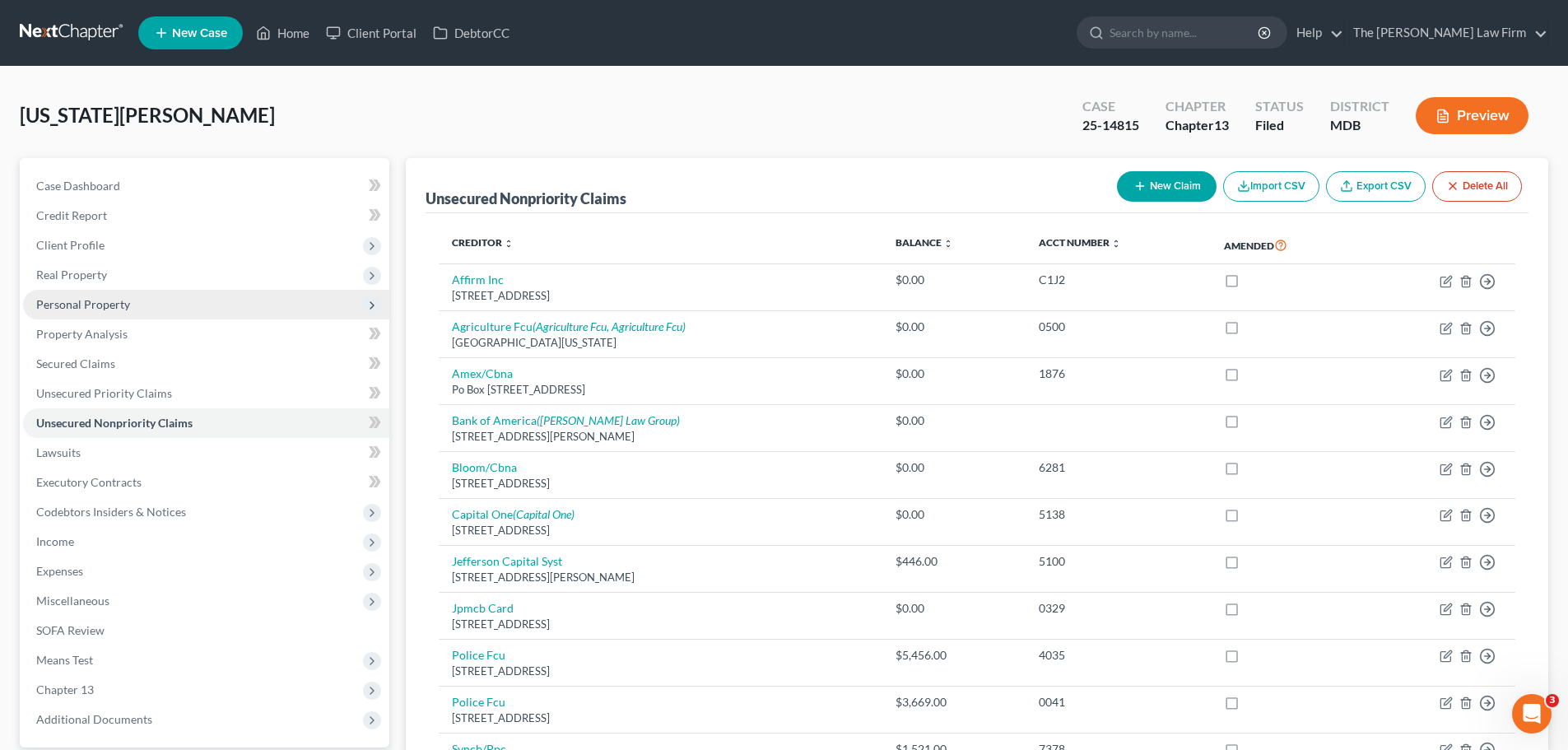
drag, startPoint x: 98, startPoint y: 280, endPoint x: 109, endPoint y: 303, distance: 25.5
click at [98, 280] on span "Real Property" at bounding box center [72, 274] width 71 height 14
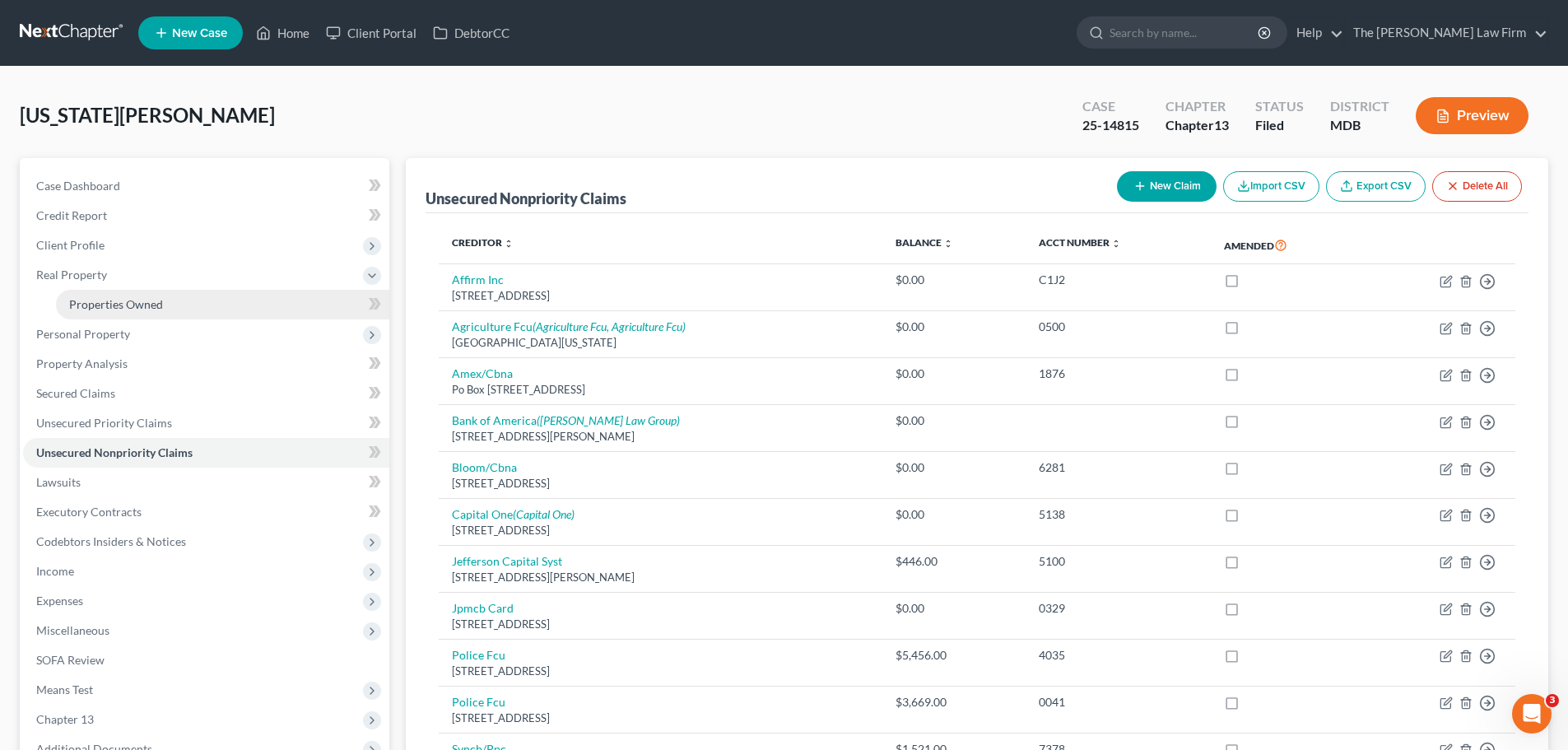
click at [106, 305] on span "Properties Owned" at bounding box center [116, 304] width 94 height 14
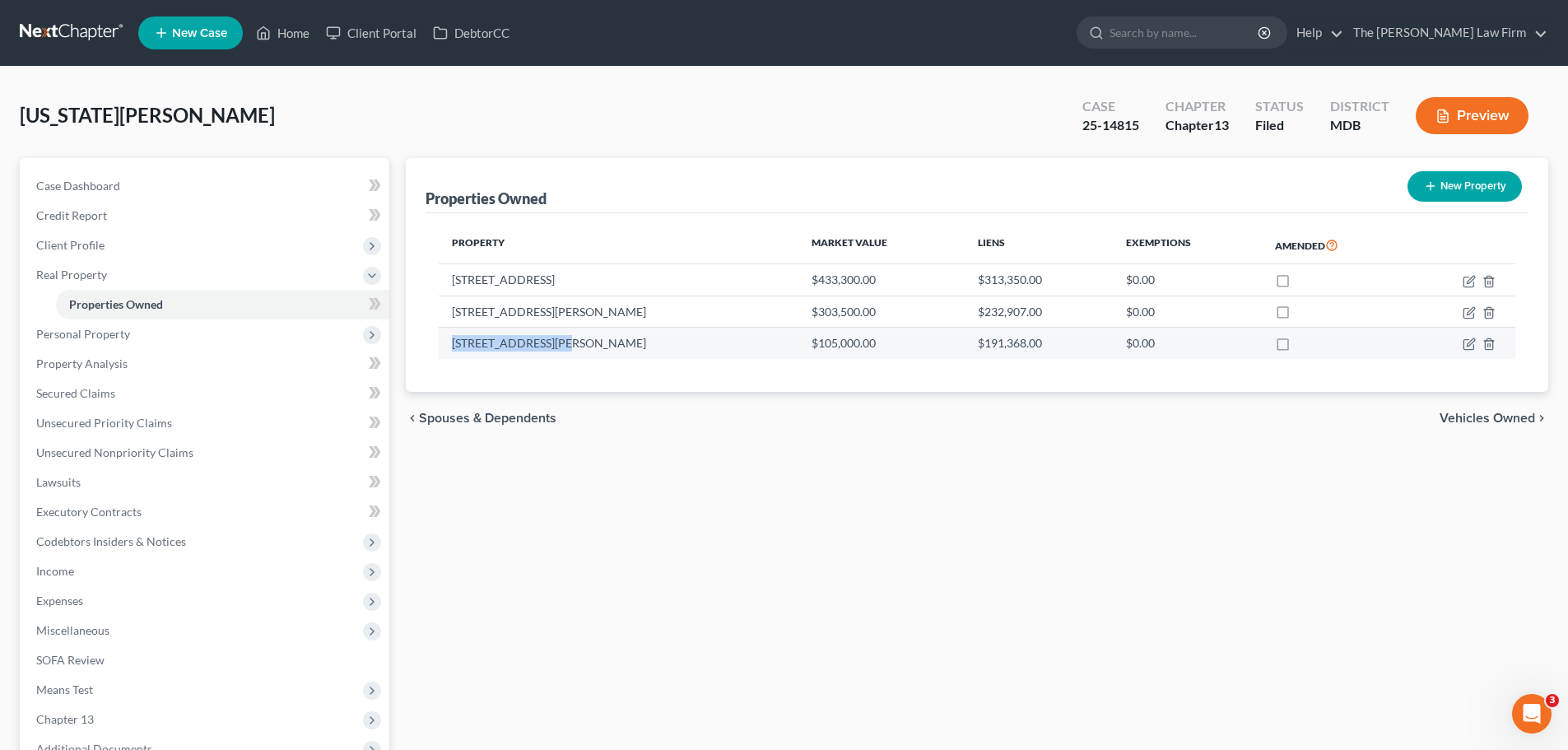
drag, startPoint x: 556, startPoint y: 343, endPoint x: 454, endPoint y: 340, distance: 102.0
click at [454, 340] on td "[STREET_ADDRESS][PERSON_NAME]" at bounding box center [618, 343] width 359 height 31
copy td "[STREET_ADDRESS][PERSON_NAME]"
